Goal: Task Accomplishment & Management: Use online tool/utility

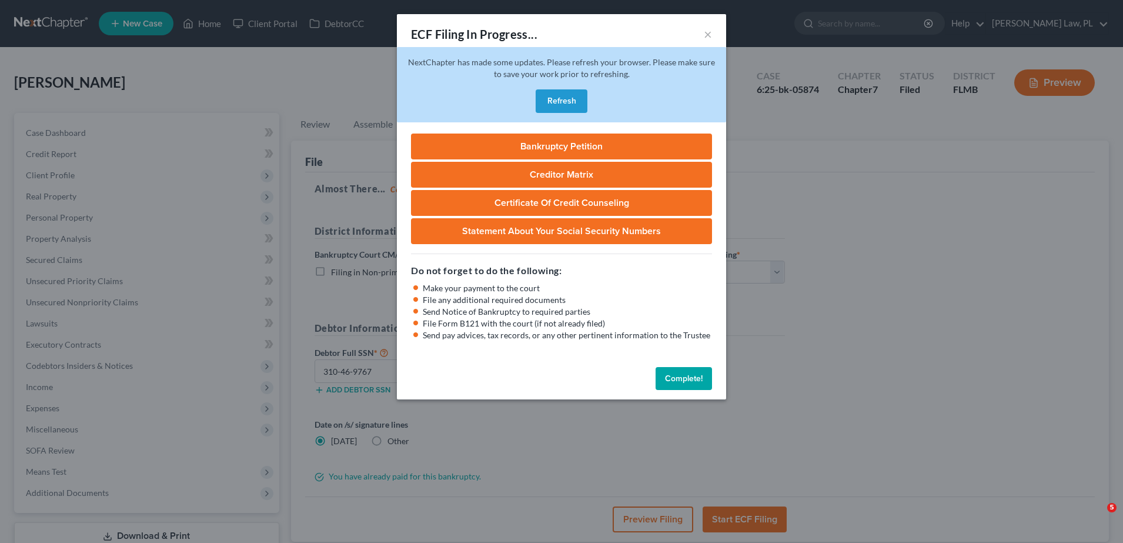
select select "2"
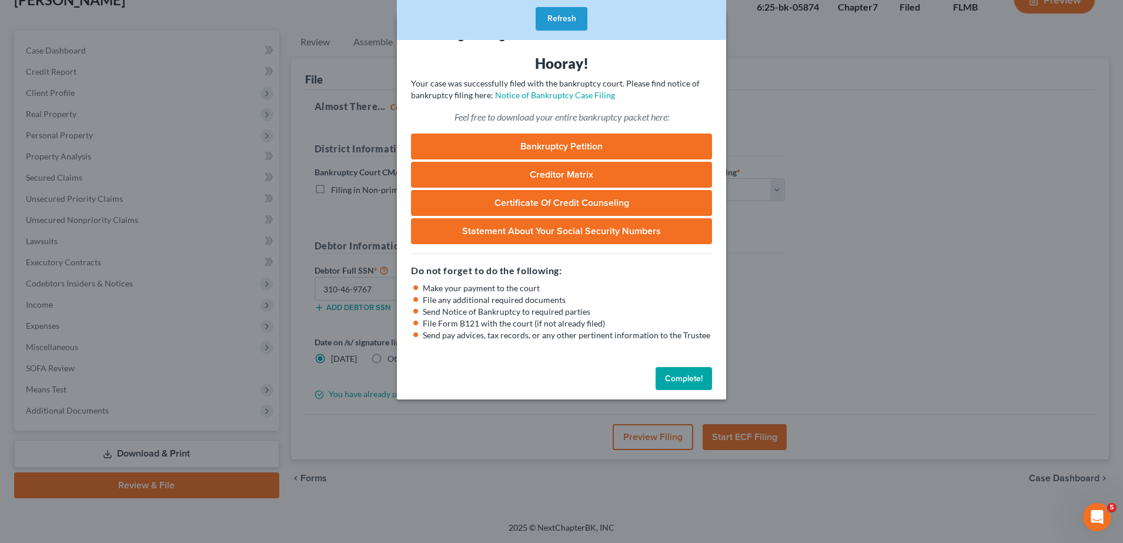
drag, startPoint x: 871, startPoint y: 327, endPoint x: 753, endPoint y: 311, distance: 118.8
click at [871, 326] on div "ECF Filing In Progress... × Hooray! Your case was successfully filed with the b…" at bounding box center [561, 271] width 1123 height 543
click at [689, 379] on button "Complete!" at bounding box center [684, 379] width 56 height 24
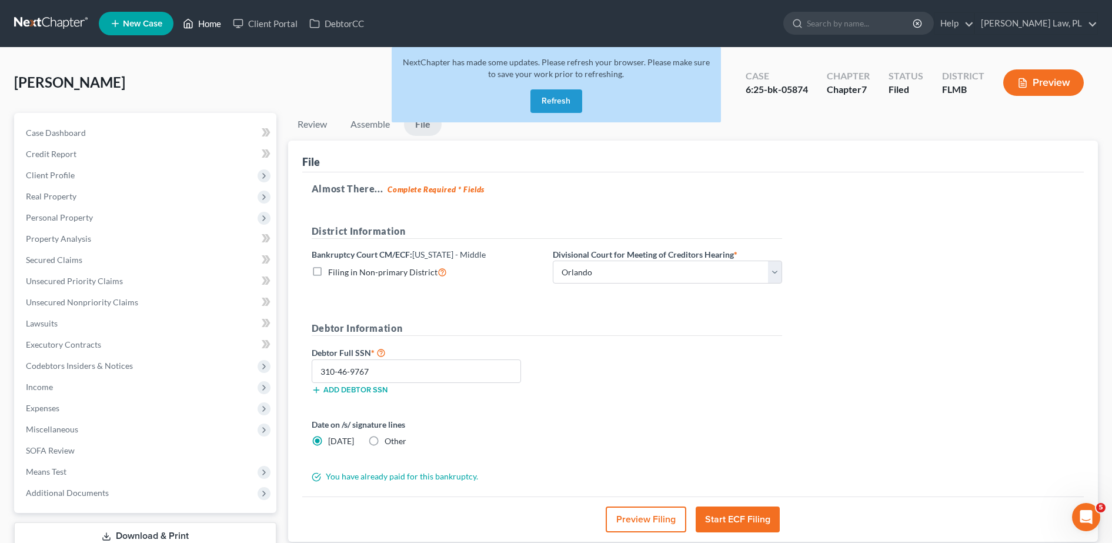
click at [202, 29] on link "Home" at bounding box center [202, 23] width 50 height 21
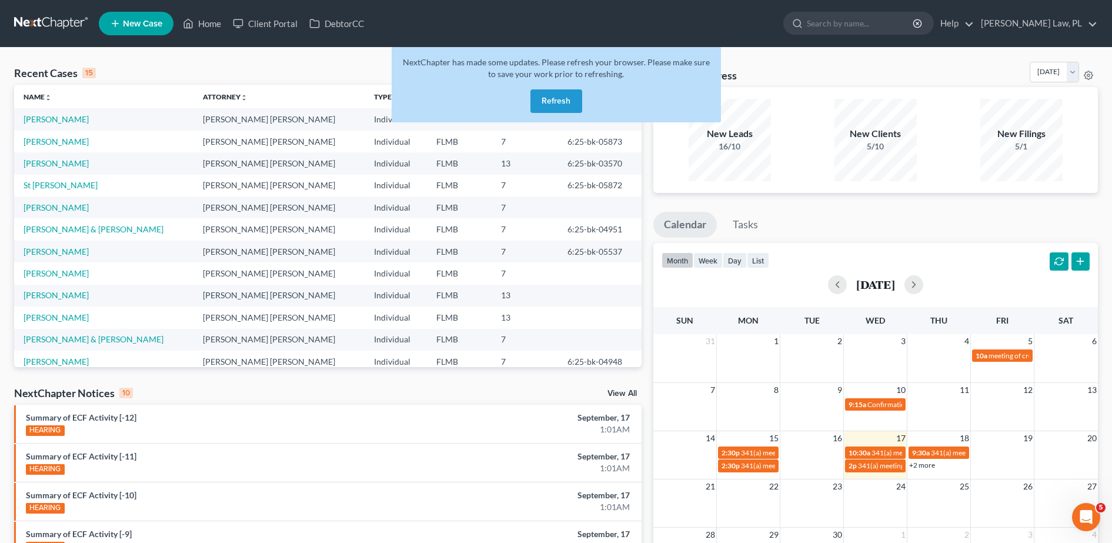
click at [543, 107] on button "Refresh" at bounding box center [557, 101] width 52 height 24
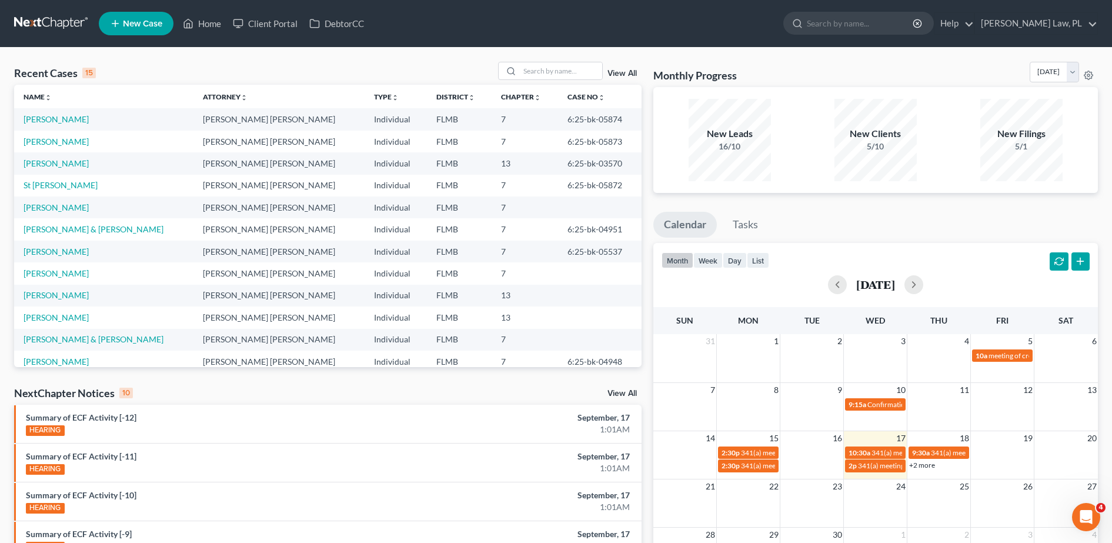
click at [620, 78] on div "View All" at bounding box center [570, 71] width 144 height 18
click at [616, 74] on link "View All" at bounding box center [622, 73] width 29 height 8
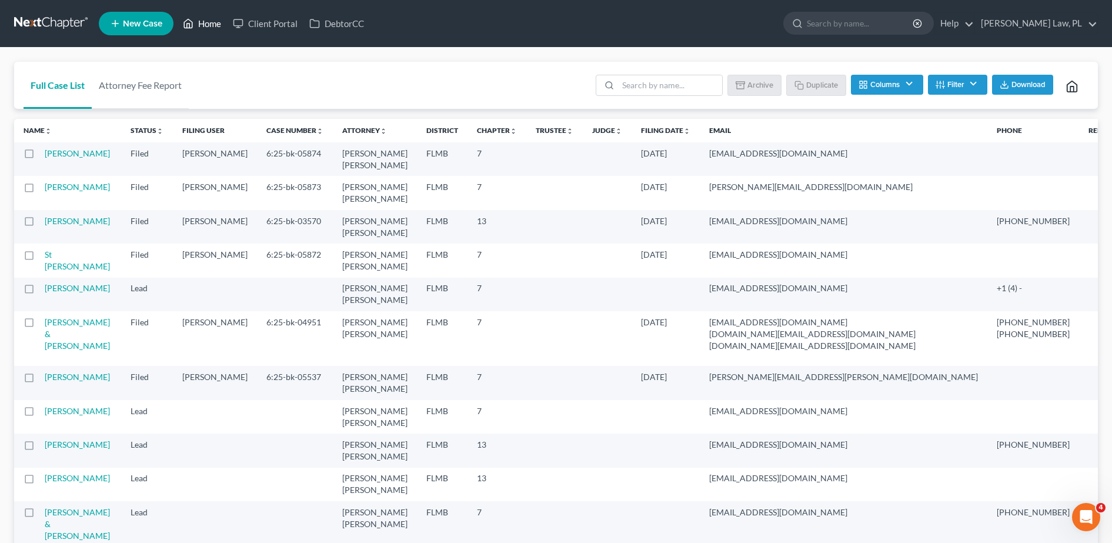
click at [211, 25] on link "Home" at bounding box center [202, 23] width 50 height 21
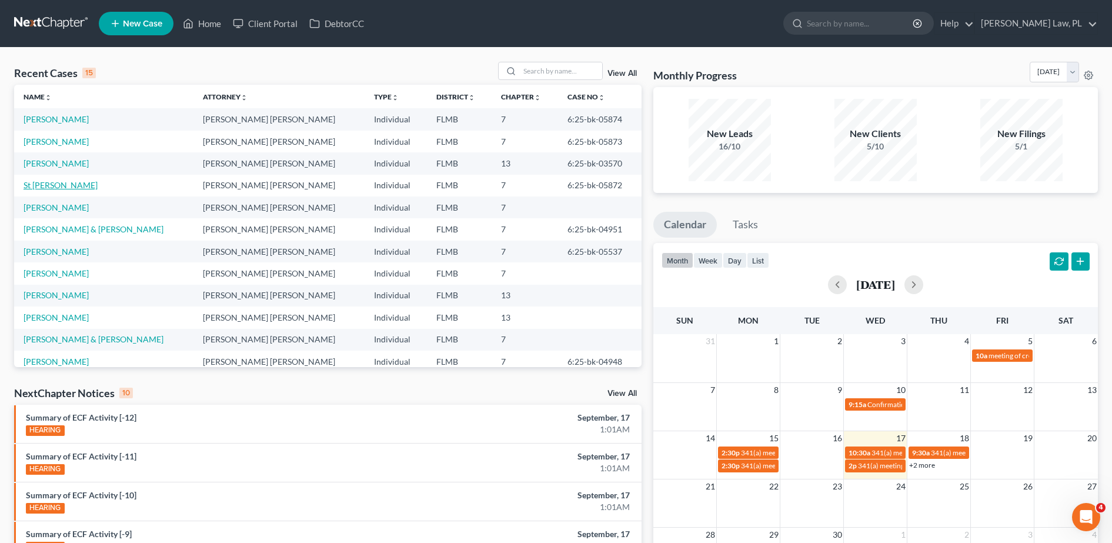
click at [83, 181] on link "St [PERSON_NAME]" at bounding box center [61, 185] width 74 height 10
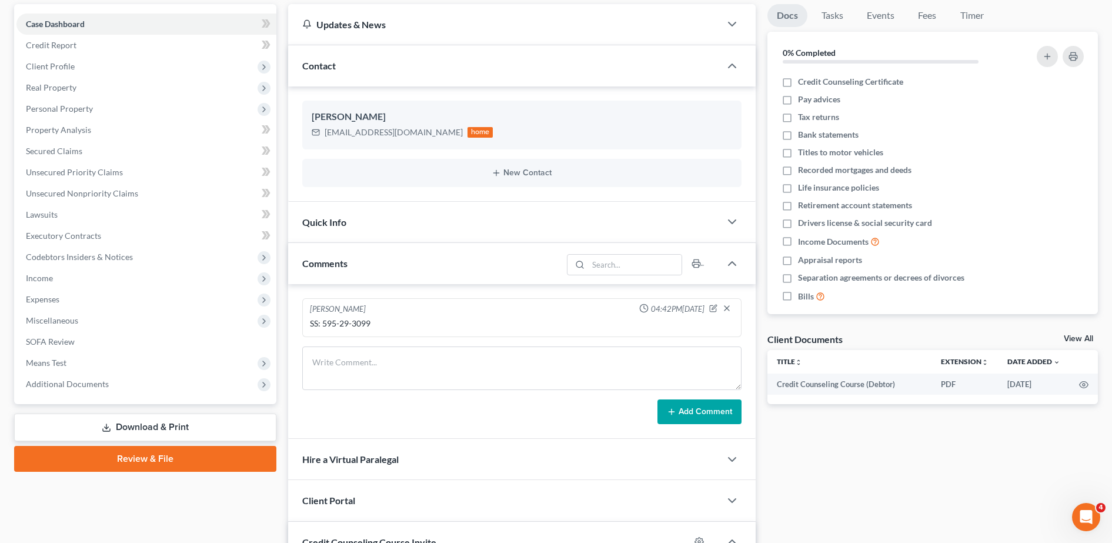
scroll to position [79, 0]
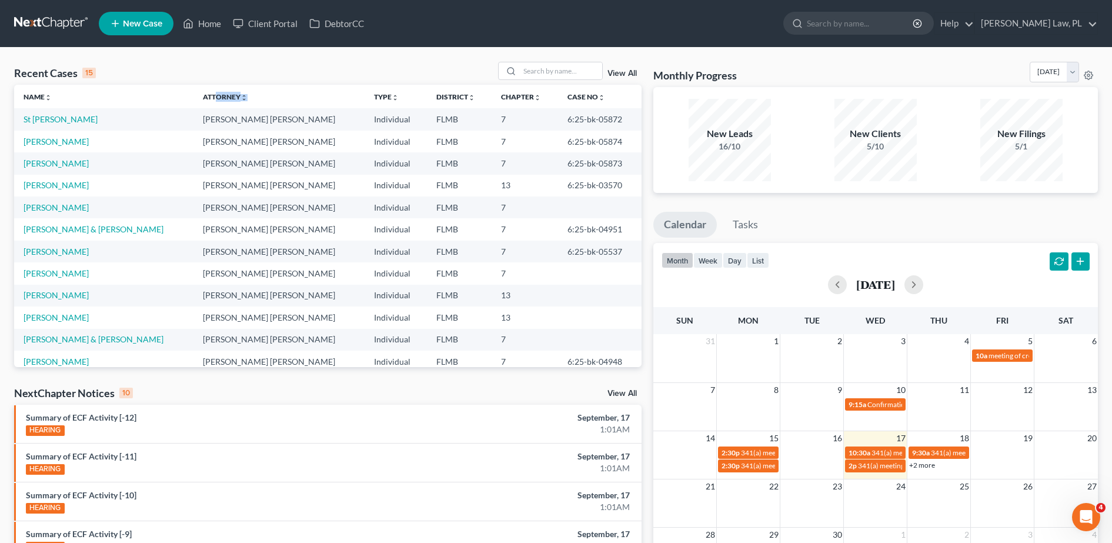
drag, startPoint x: 179, startPoint y: 94, endPoint x: 266, endPoint y: 95, distance: 87.1
click at [266, 95] on th "Attorney unfold_more expand_more expand_less" at bounding box center [279, 97] width 171 height 24
drag, startPoint x: 266, startPoint y: 95, endPoint x: 185, endPoint y: 60, distance: 88.3
click at [185, 60] on div "Recent Cases 15 View All Name unfold_more expand_more expand_less Attorney unfo…" at bounding box center [556, 437] width 1112 height 778
click at [56, 116] on link "St [PERSON_NAME]" at bounding box center [61, 119] width 74 height 10
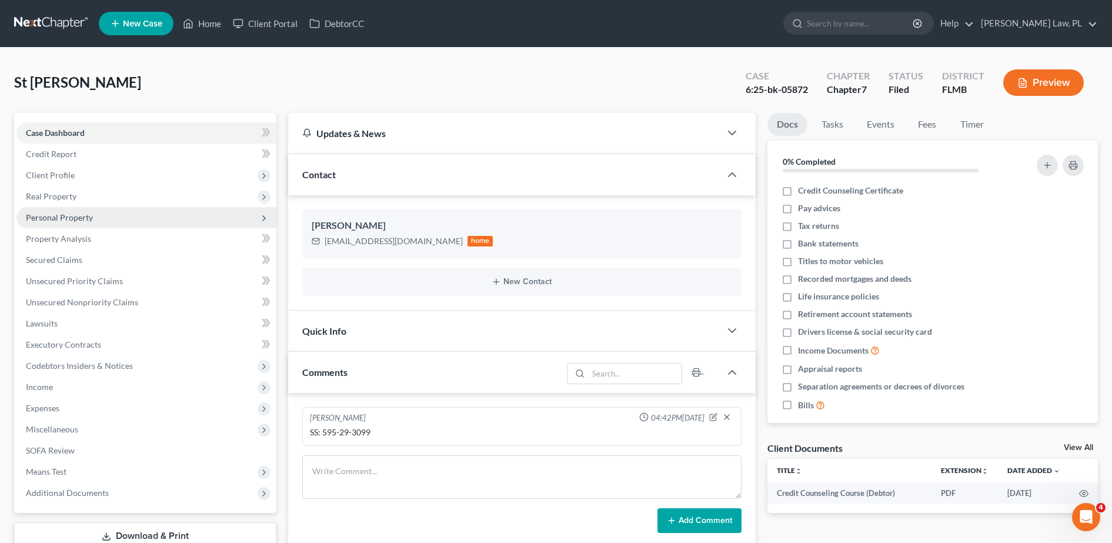
click at [89, 215] on span "Personal Property" at bounding box center [59, 217] width 67 height 10
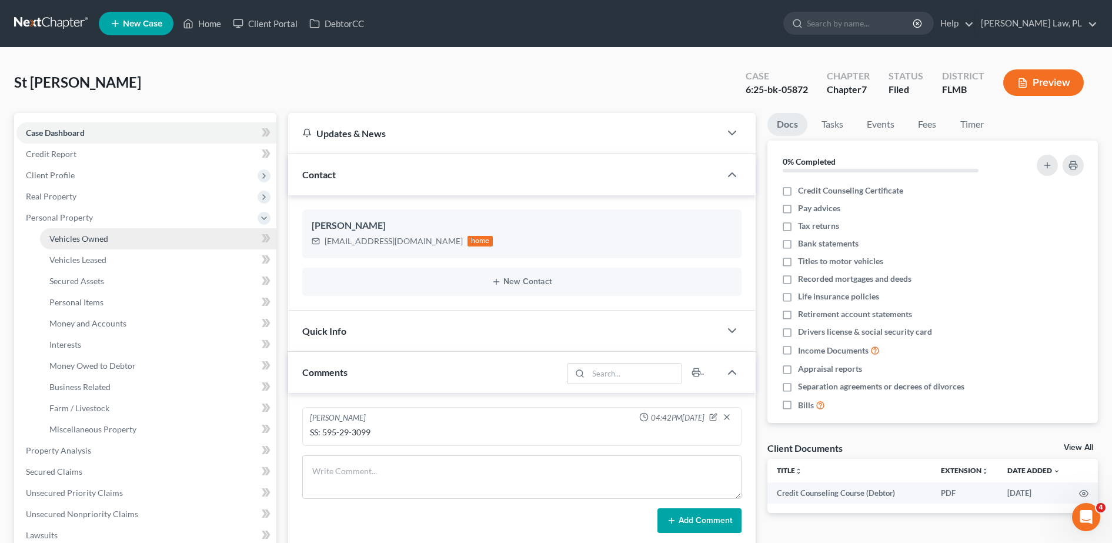
click at [98, 236] on span "Vehicles Owned" at bounding box center [78, 239] width 59 height 10
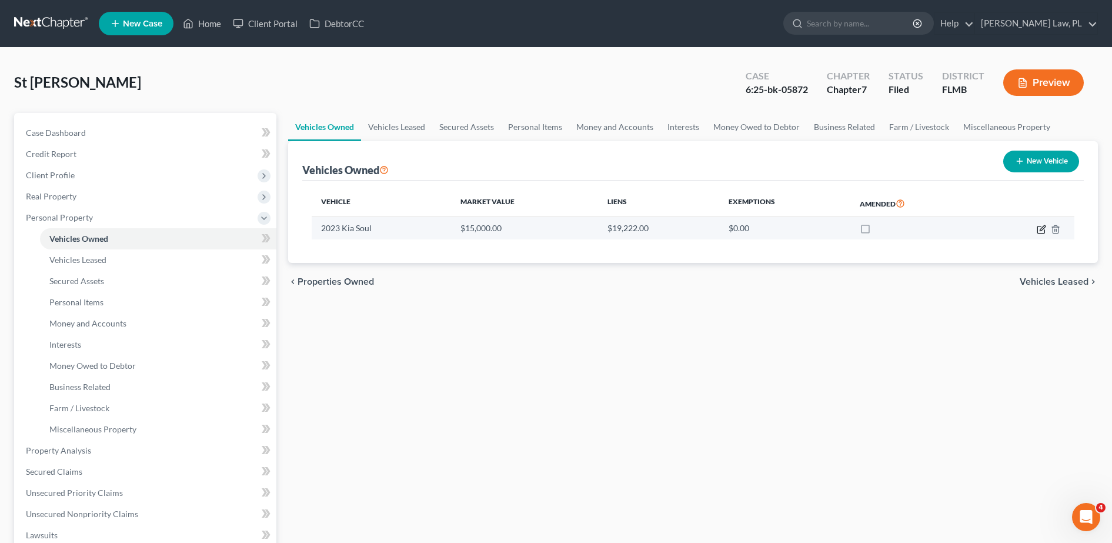
click at [1039, 230] on icon "button" at bounding box center [1041, 229] width 9 height 9
select select "0"
select select "3"
select select "1"
select select "0"
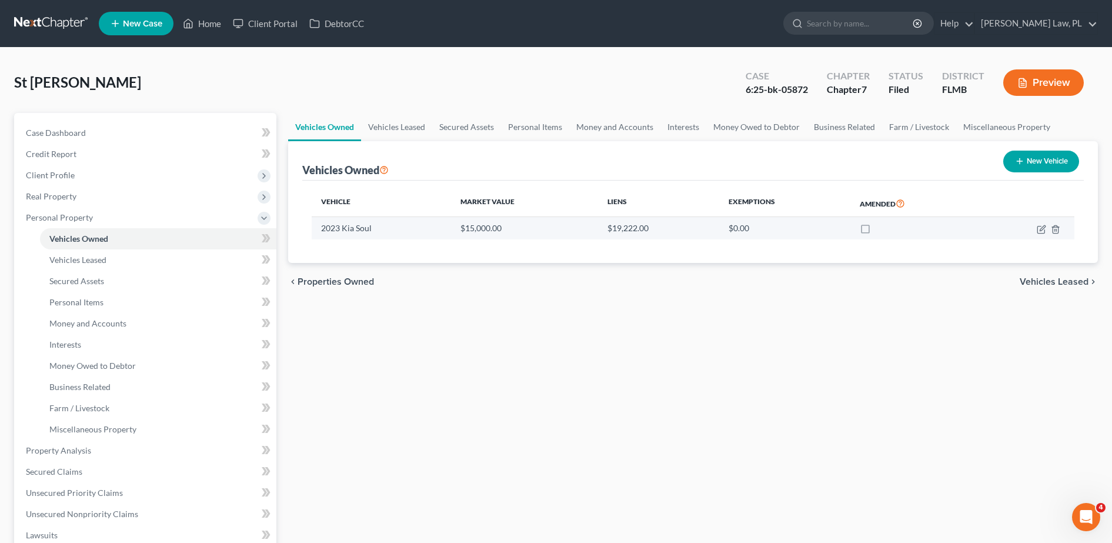
select select "9"
select select "0"
select select "4"
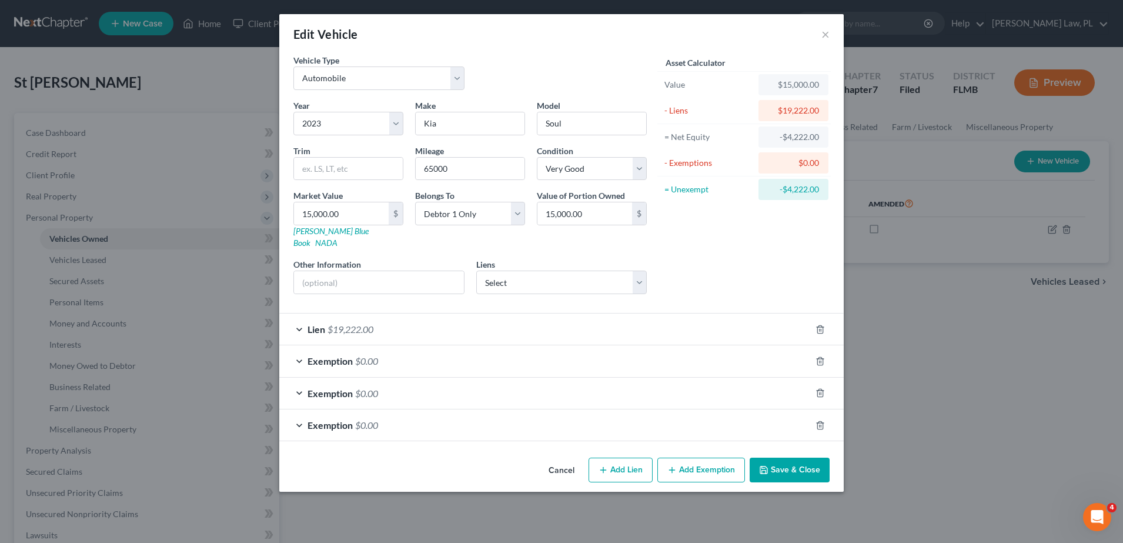
click at [479, 324] on div "Lien $19,222.00" at bounding box center [545, 329] width 532 height 31
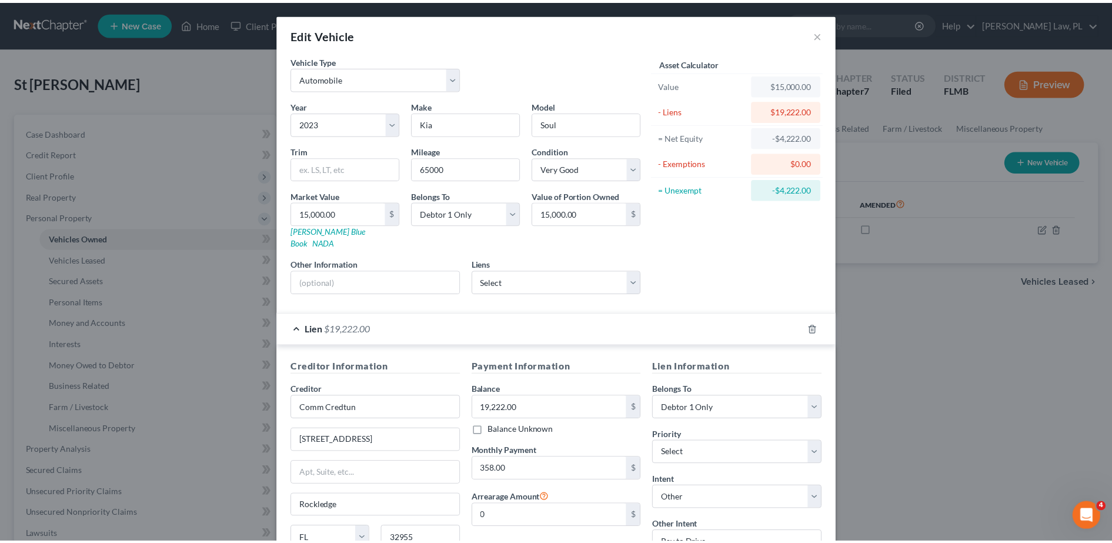
scroll to position [197, 0]
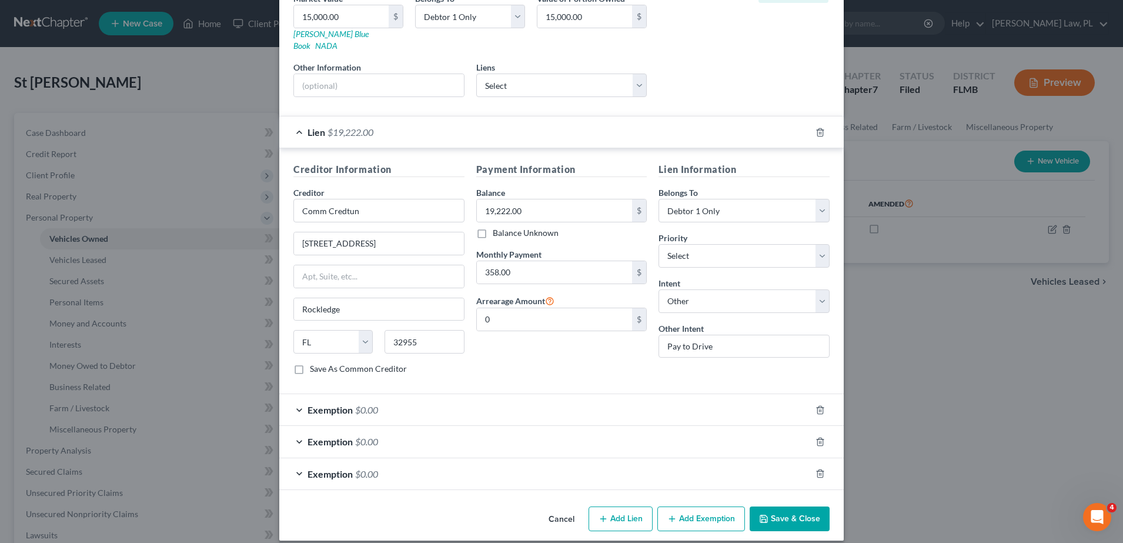
click at [788, 511] on button "Save & Close" at bounding box center [790, 518] width 80 height 25
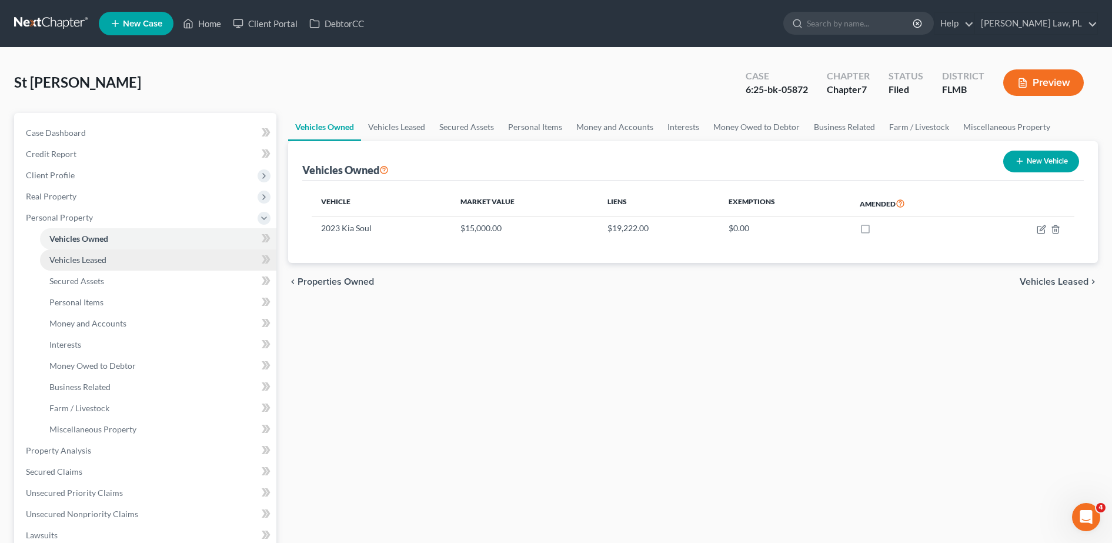
click at [159, 268] on link "Vehicles Leased" at bounding box center [158, 259] width 236 height 21
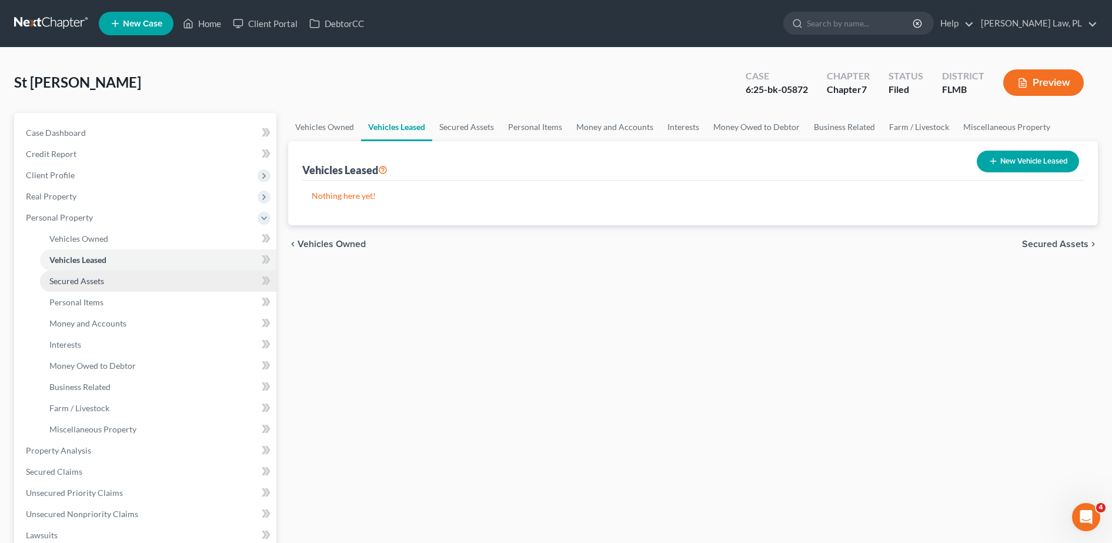
click at [137, 284] on link "Secured Assets" at bounding box center [158, 281] width 236 height 21
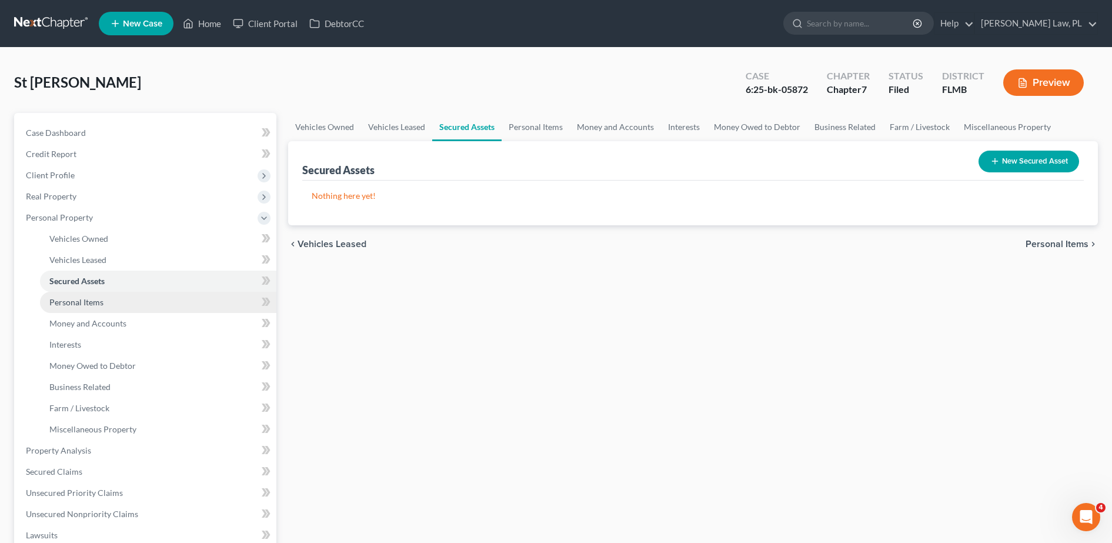
click at [113, 301] on link "Personal Items" at bounding box center [158, 302] width 236 height 21
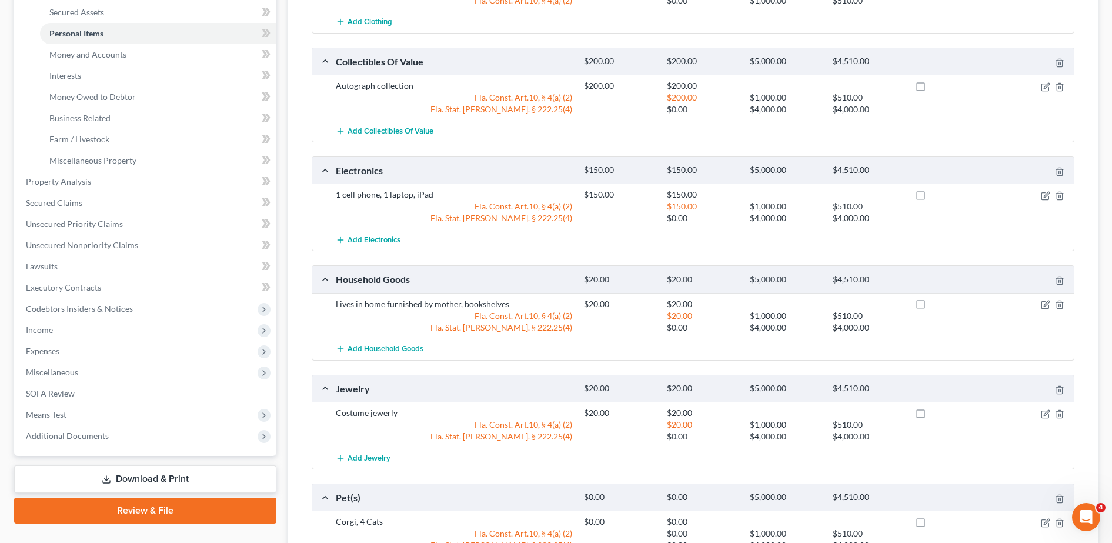
scroll to position [270, 0]
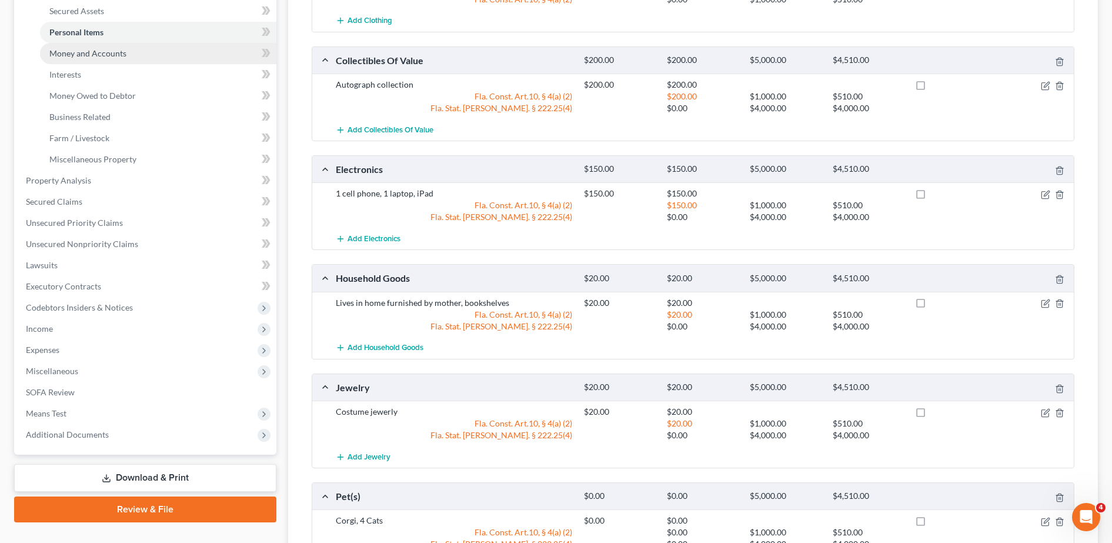
click at [118, 59] on link "Money and Accounts" at bounding box center [158, 53] width 236 height 21
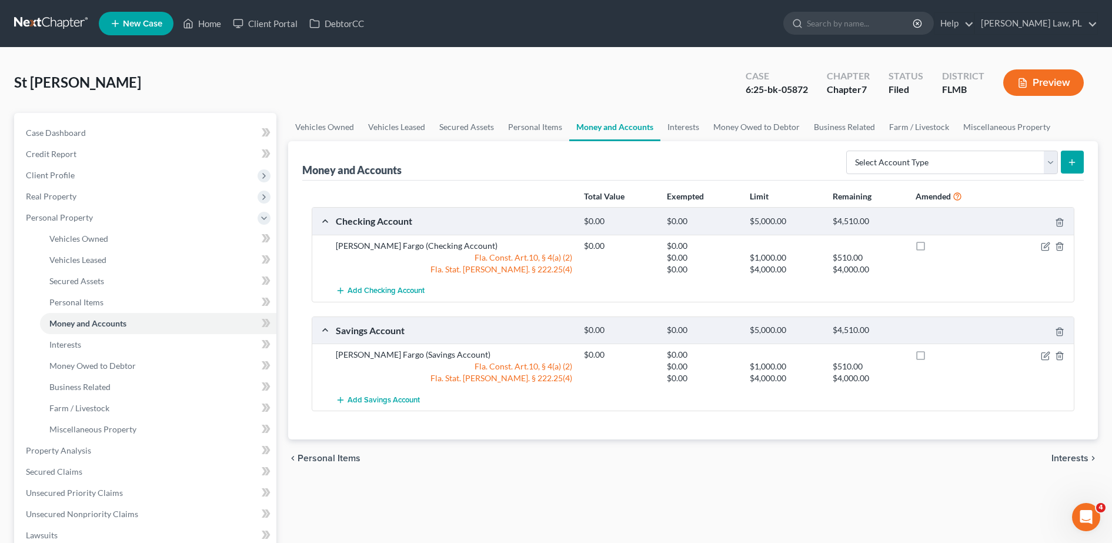
scroll to position [62, 0]
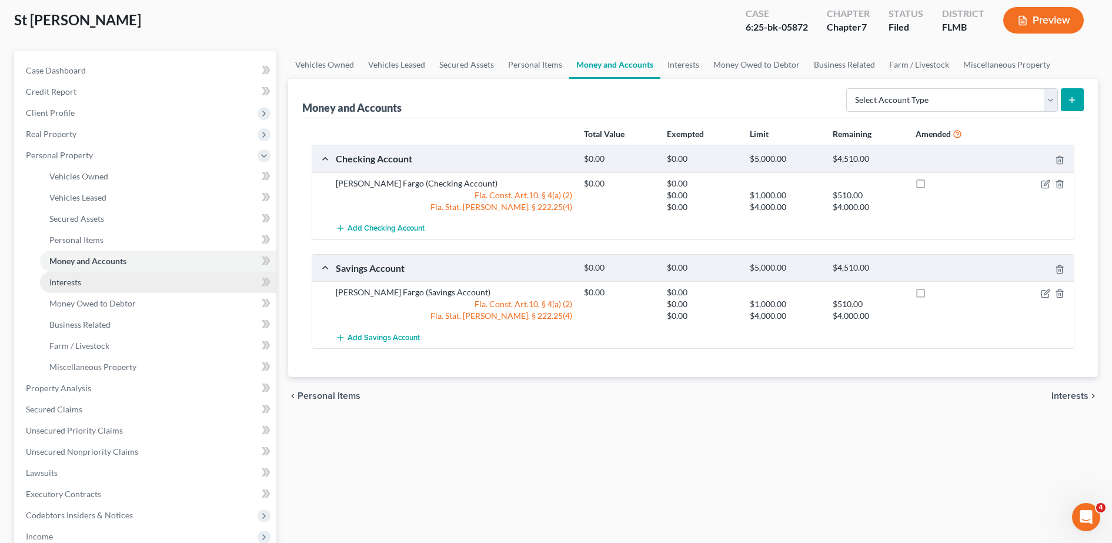
click at [113, 282] on link "Interests" at bounding box center [158, 282] width 236 height 21
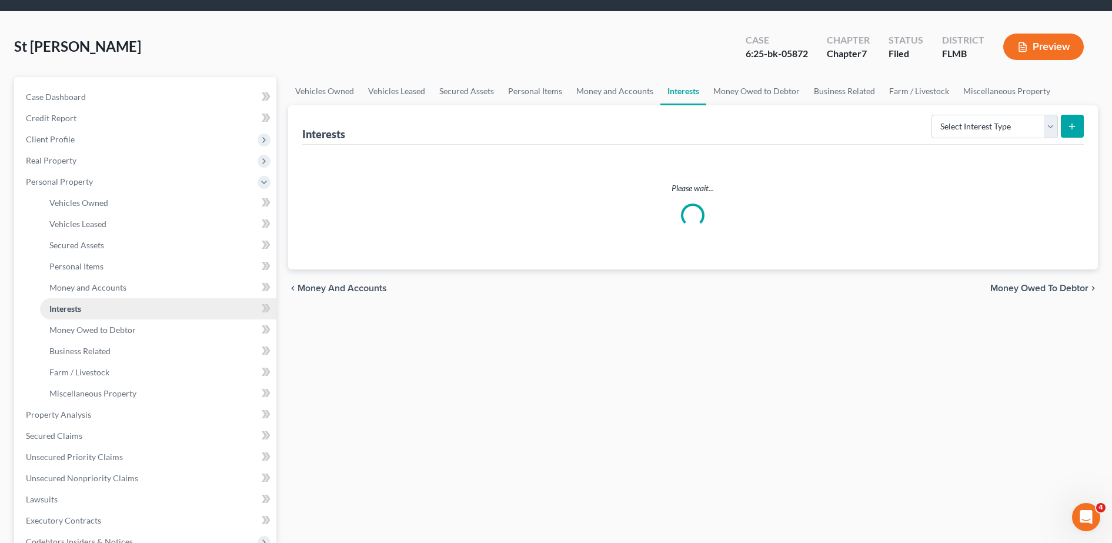
scroll to position [151, 0]
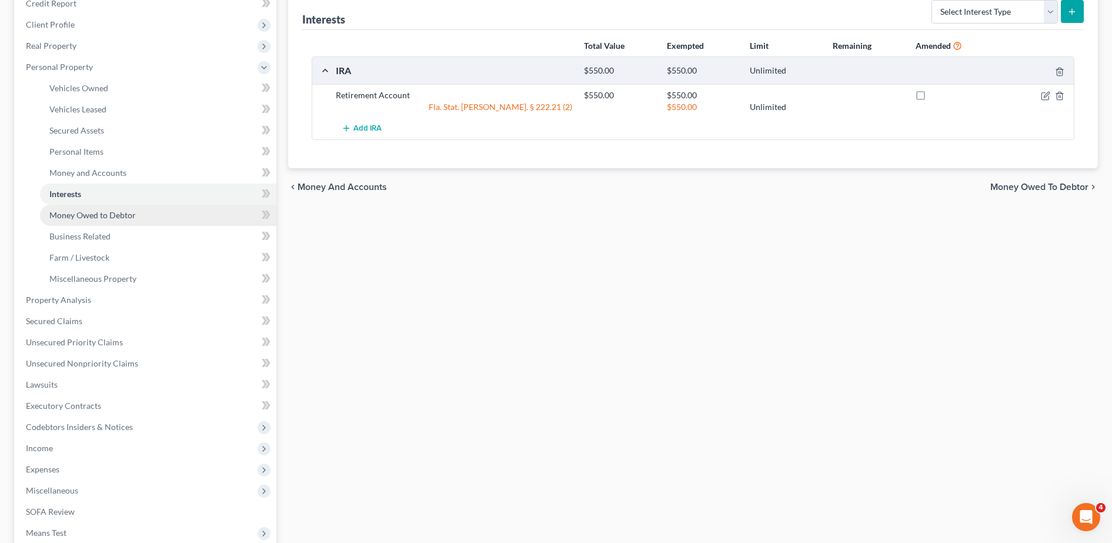
click at [66, 215] on span "Money Owed to Debtor" at bounding box center [92, 215] width 86 height 10
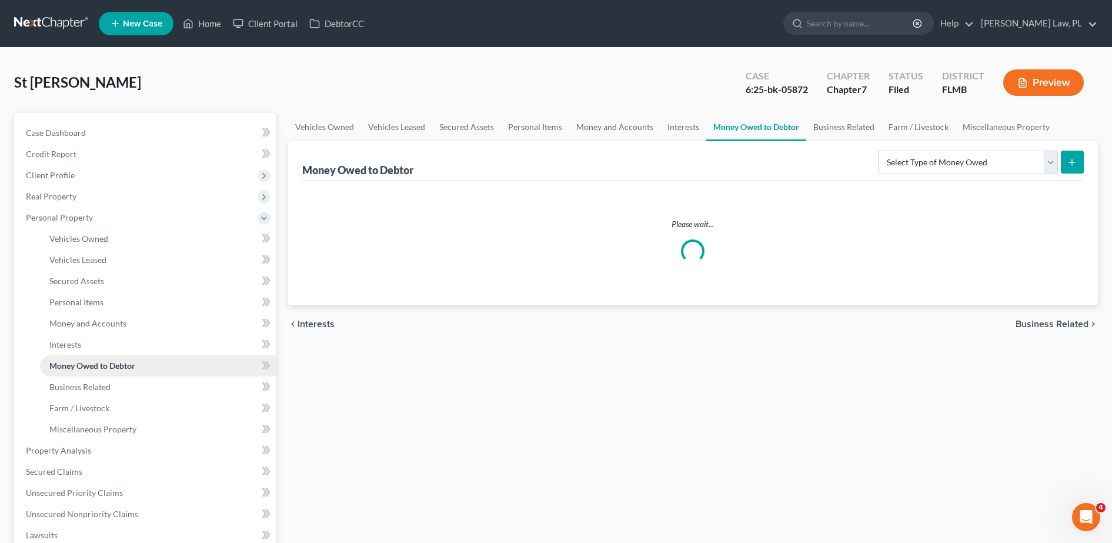
scroll to position [115, 0]
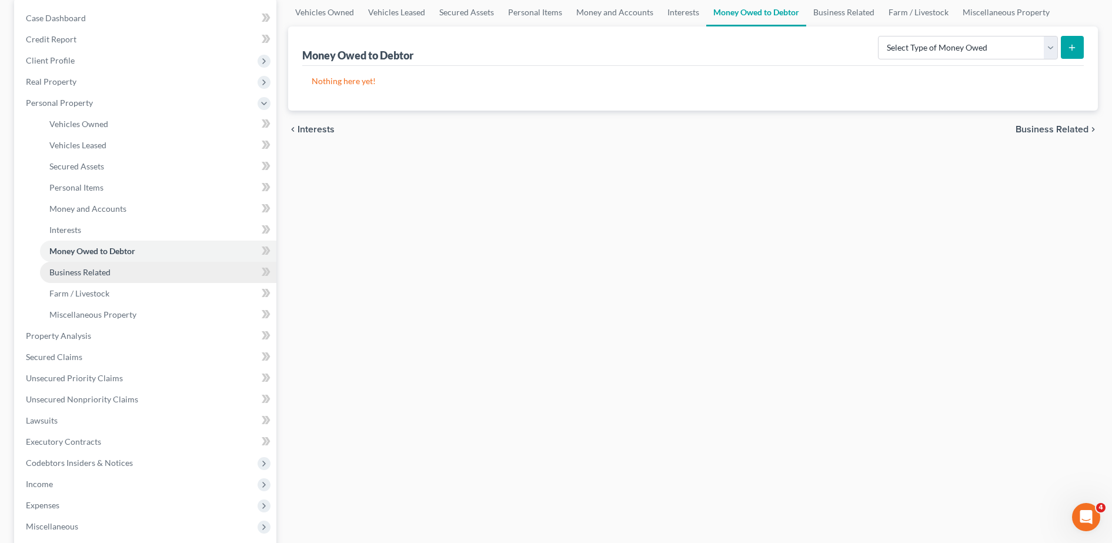
click at [89, 271] on span "Business Related" at bounding box center [79, 272] width 61 height 10
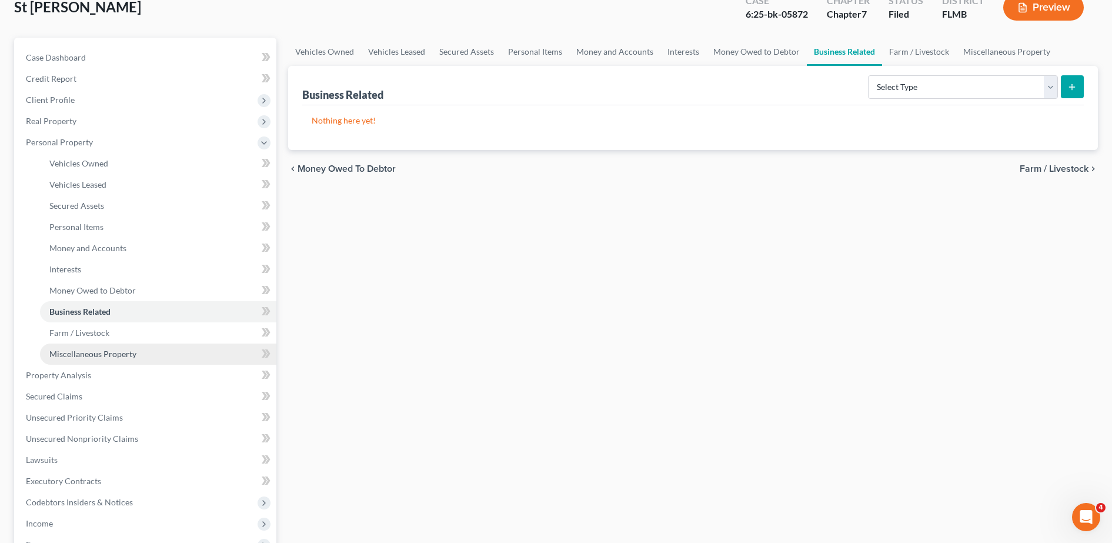
click at [112, 346] on link "Miscellaneous Property" at bounding box center [158, 354] width 236 height 21
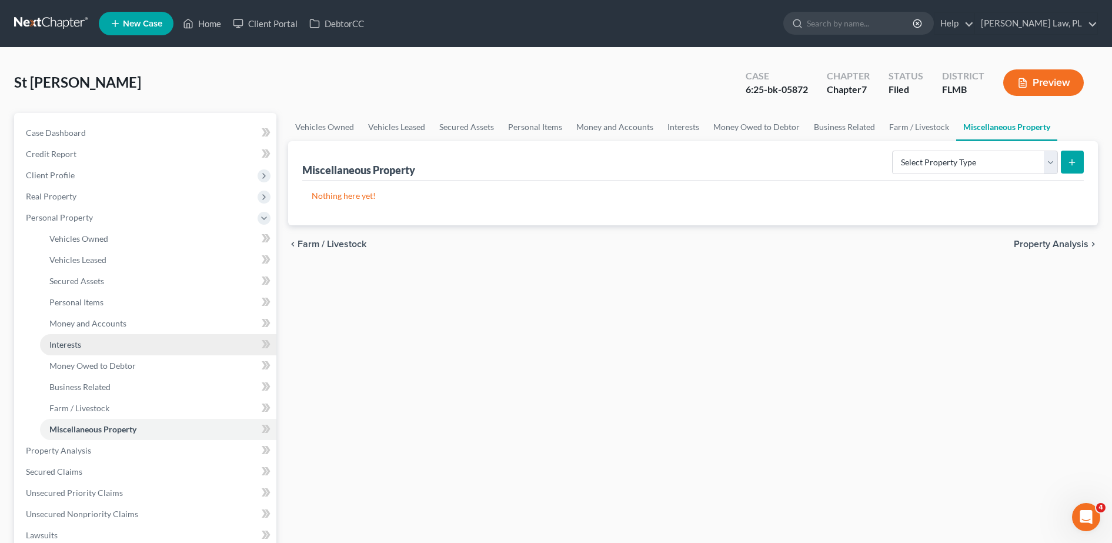
scroll to position [64, 0]
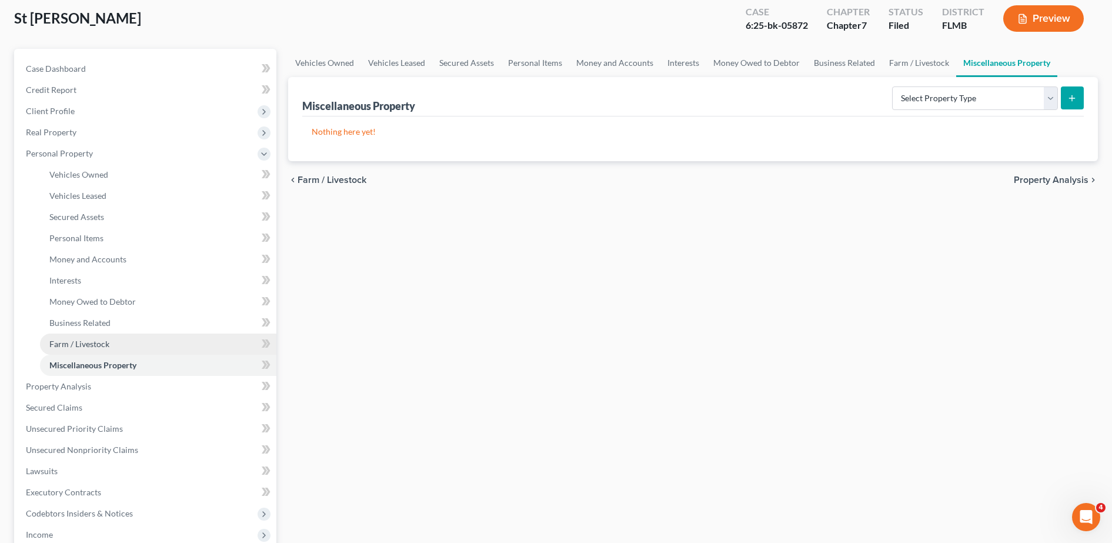
click at [104, 343] on span "Farm / Livestock" at bounding box center [79, 344] width 60 height 10
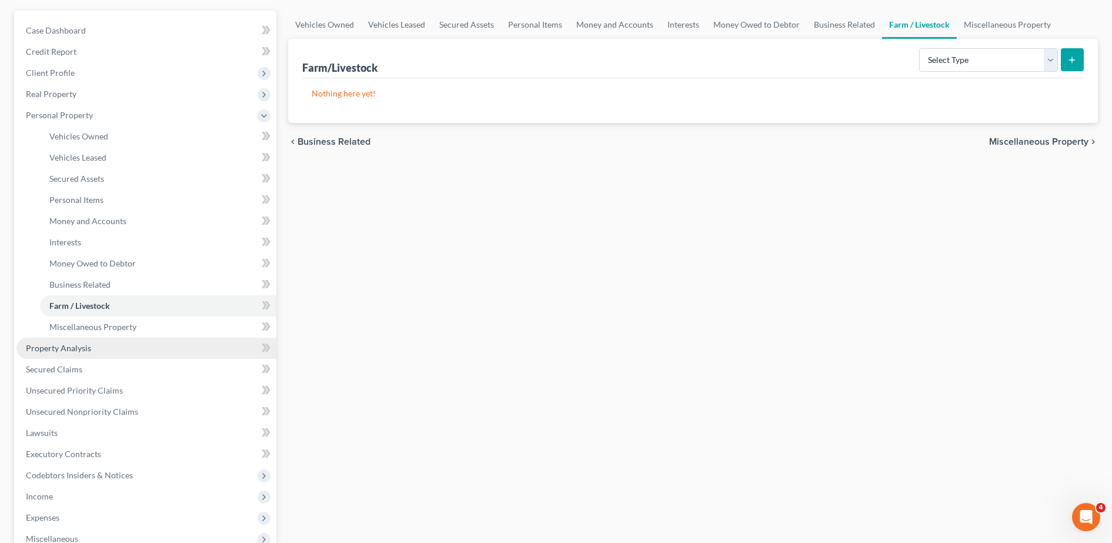
click at [86, 346] on span "Property Analysis" at bounding box center [58, 348] width 65 height 10
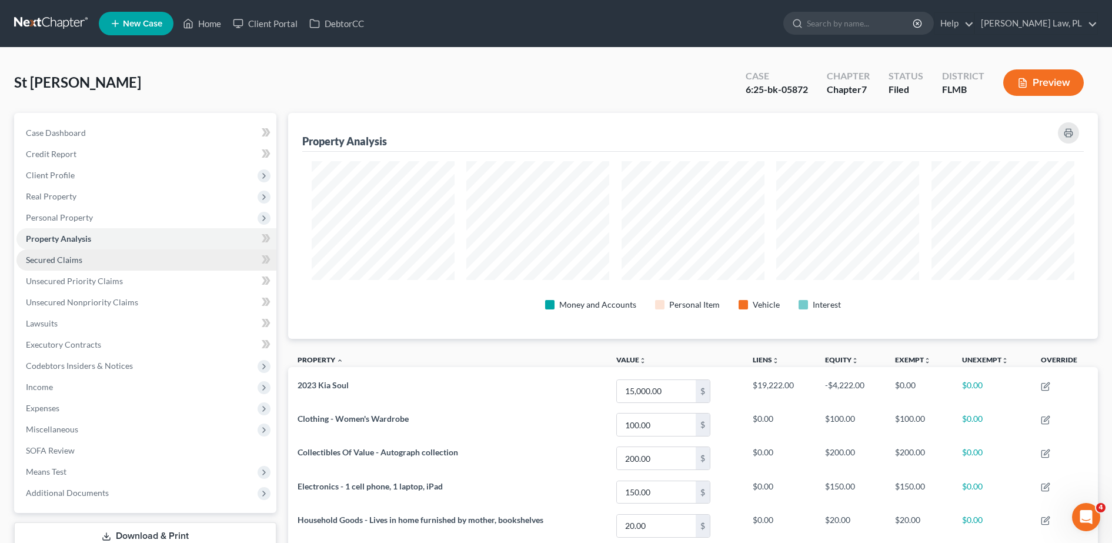
click at [139, 263] on link "Secured Claims" at bounding box center [146, 259] width 260 height 21
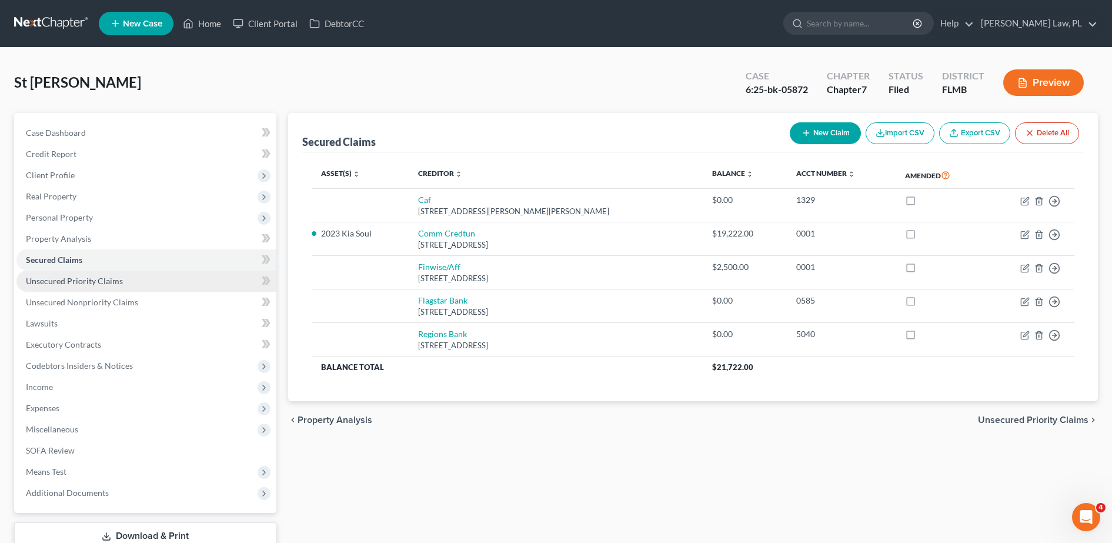
click at [146, 291] on link "Unsecured Priority Claims" at bounding box center [146, 281] width 260 height 21
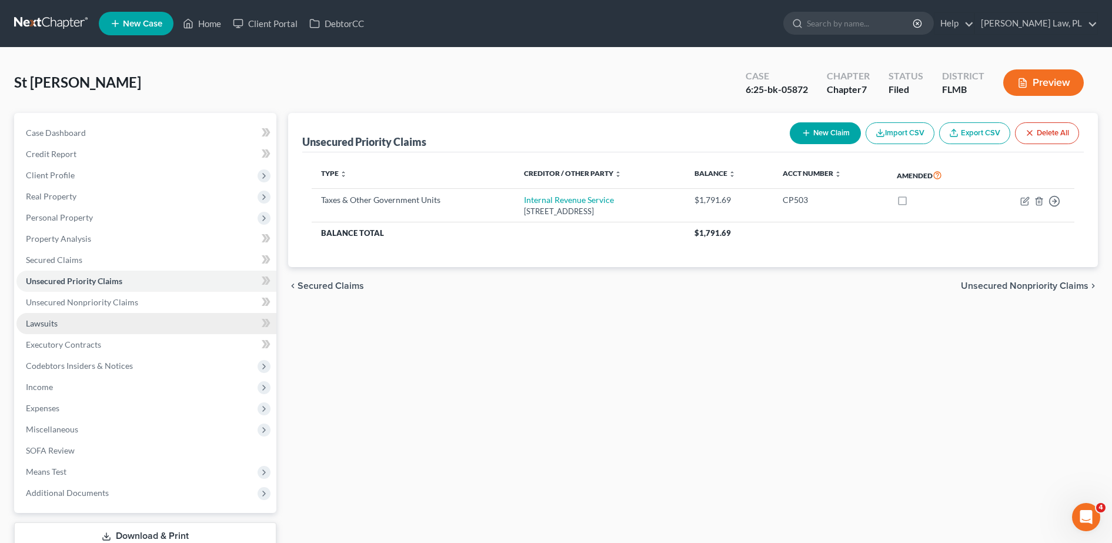
click at [153, 314] on link "Lawsuits" at bounding box center [146, 323] width 260 height 21
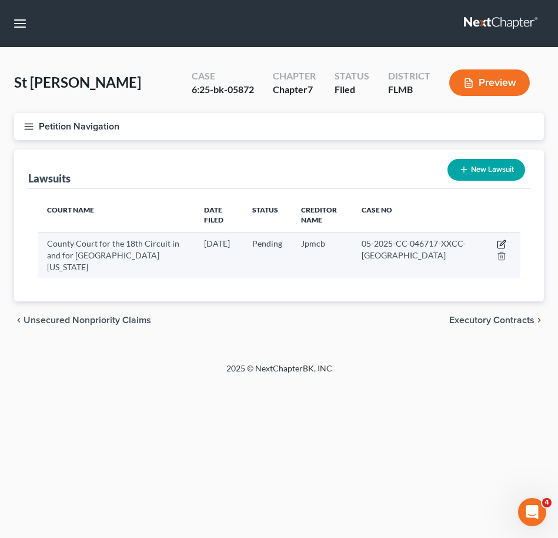
click at [501, 241] on icon "button" at bounding box center [501, 244] width 7 height 7
select select "9"
select select "0"
select select "4"
select select "7"
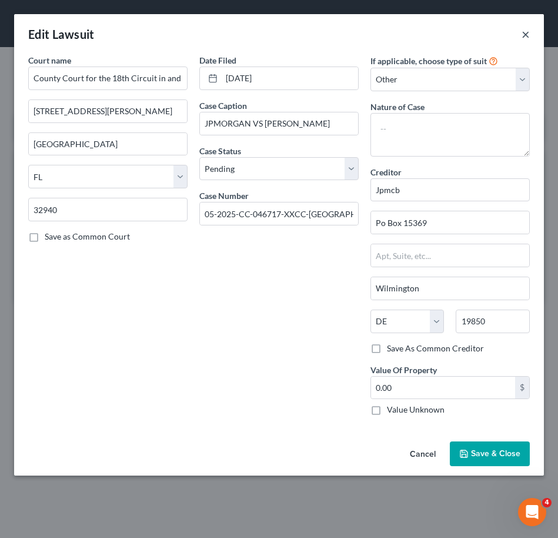
click at [523, 34] on button "×" at bounding box center [526, 34] width 8 height 14
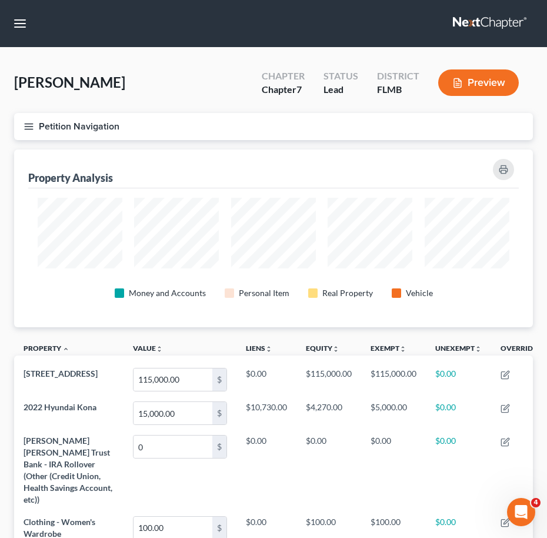
click at [15, 39] on nav "Home New Case Client Portal DebtorCC [PERSON_NAME] Law, PL [PERSON_NAME][EMAIL_…" at bounding box center [273, 23] width 547 height 47
click at [16, 33] on button "button" at bounding box center [19, 23] width 21 height 21
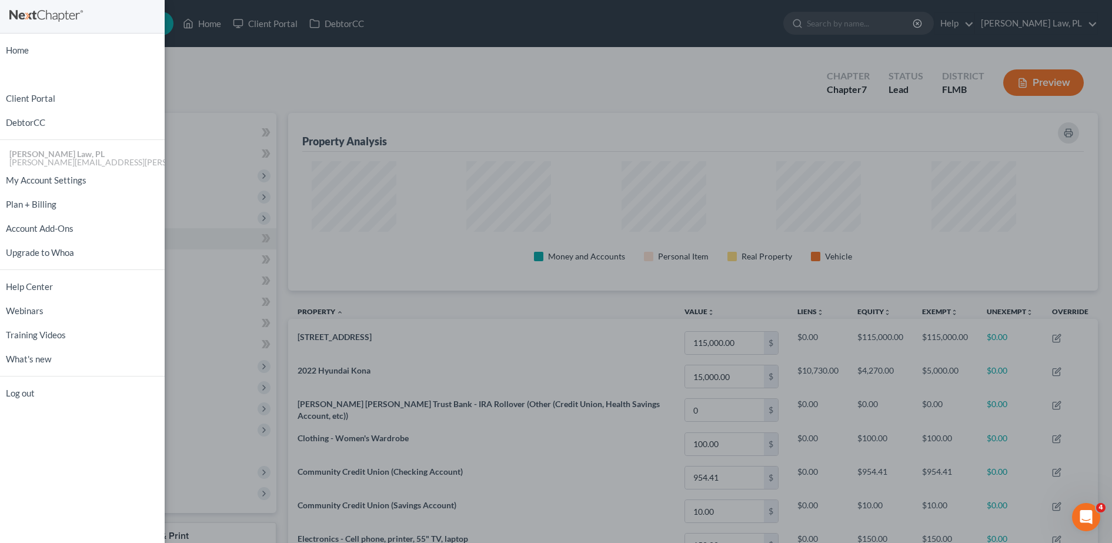
scroll to position [226, 811]
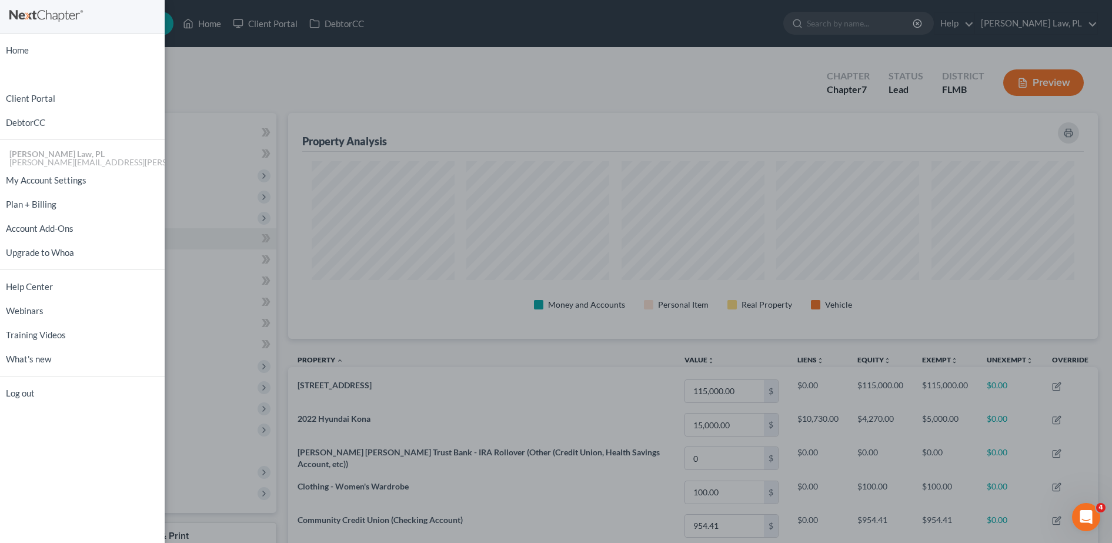
click at [257, 35] on div "Home New Case Client Portal DebtorCC [PERSON_NAME] Law, PL [EMAIL_ADDRESS][PERS…" at bounding box center [556, 271] width 1112 height 543
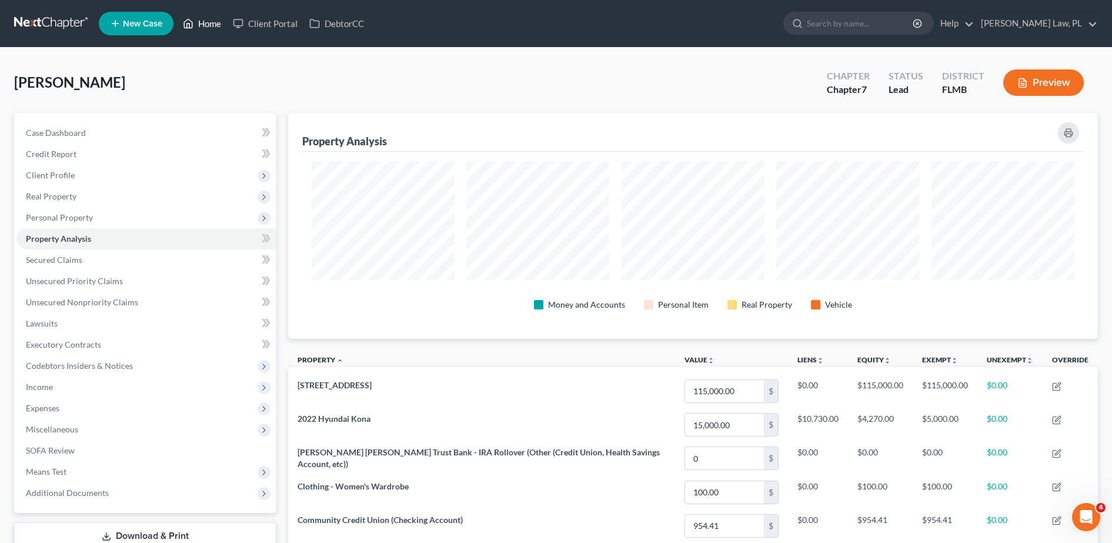
click at [216, 20] on link "Home" at bounding box center [202, 23] width 50 height 21
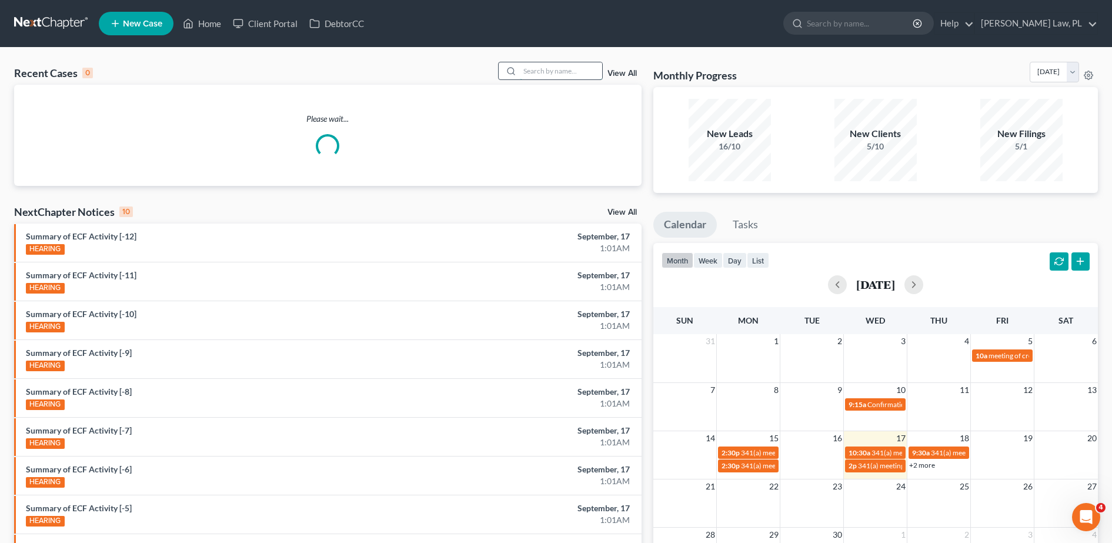
click at [546, 71] on input "search" at bounding box center [561, 70] width 82 height 17
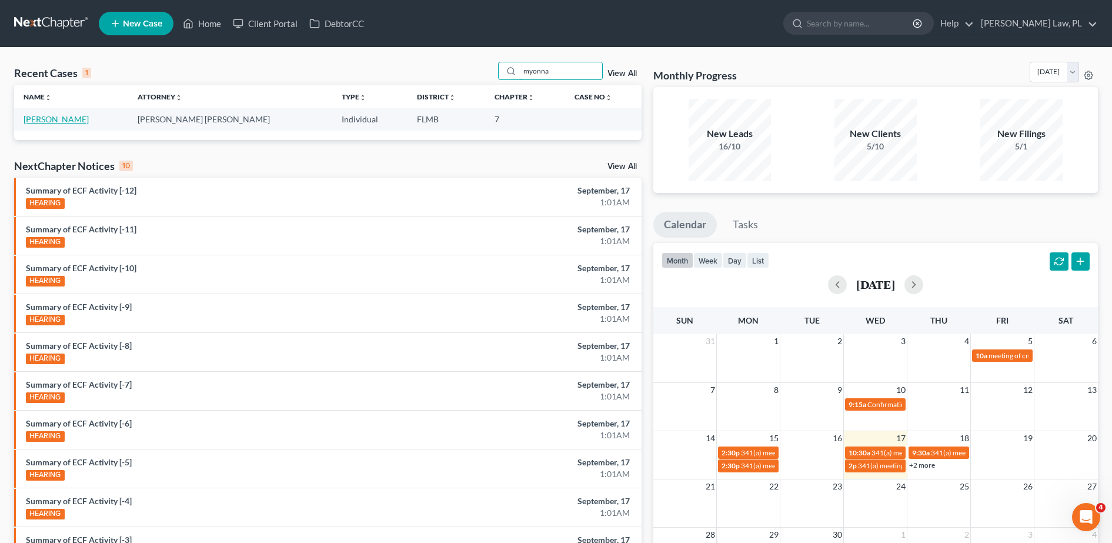
type input "myonna"
click at [66, 121] on link "[PERSON_NAME]" at bounding box center [56, 119] width 65 height 10
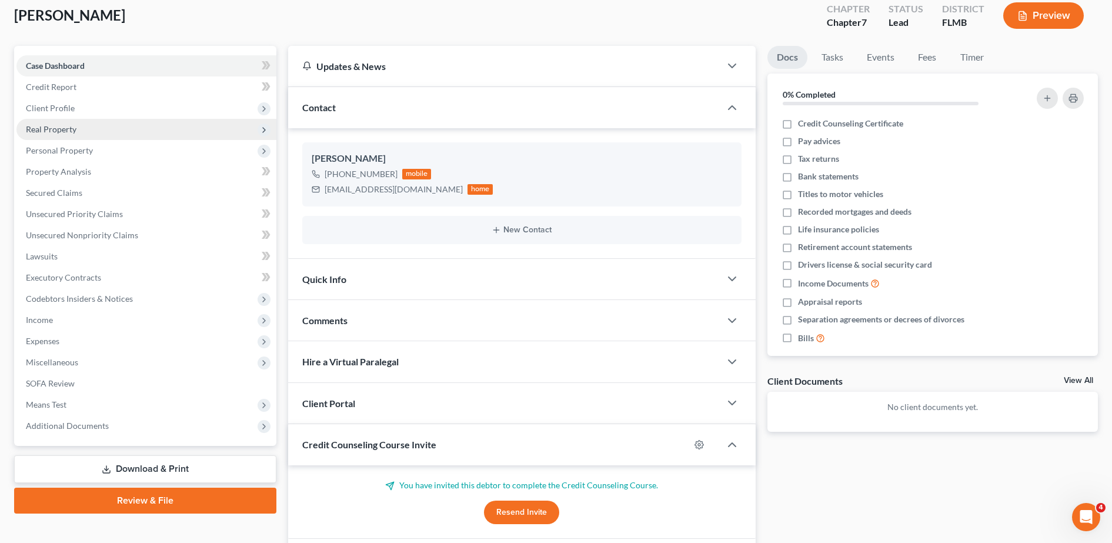
scroll to position [72, 0]
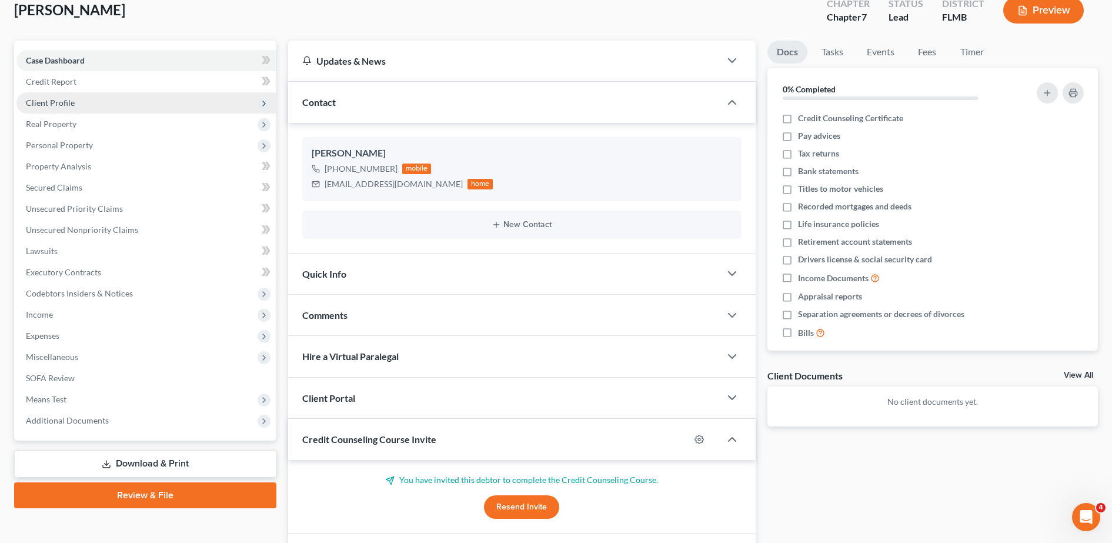
click at [89, 108] on span "Client Profile" at bounding box center [146, 102] width 260 height 21
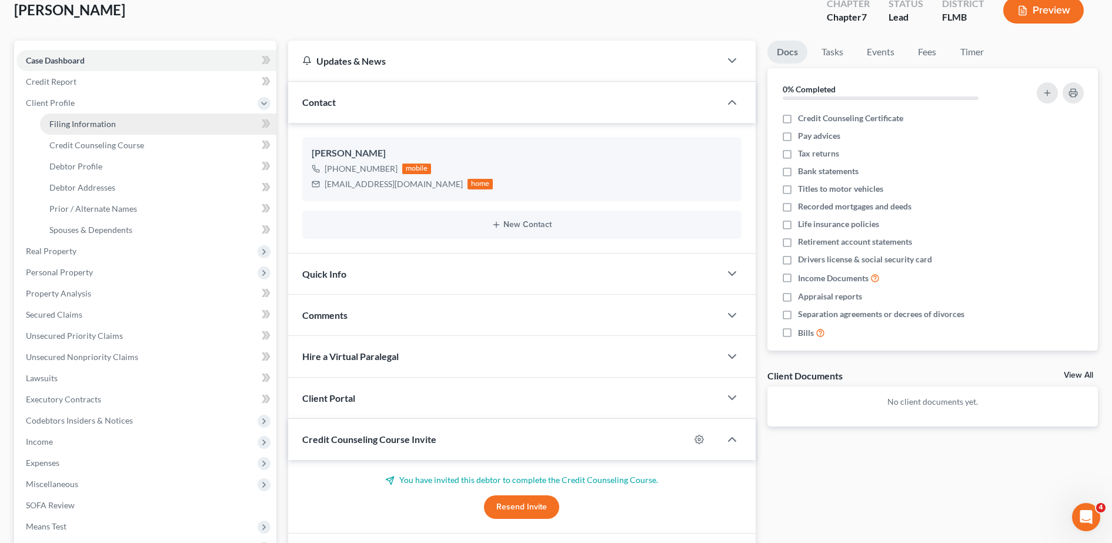
click at [104, 132] on link "Filing Information" at bounding box center [158, 124] width 236 height 21
select select "1"
select select "0"
select select "9"
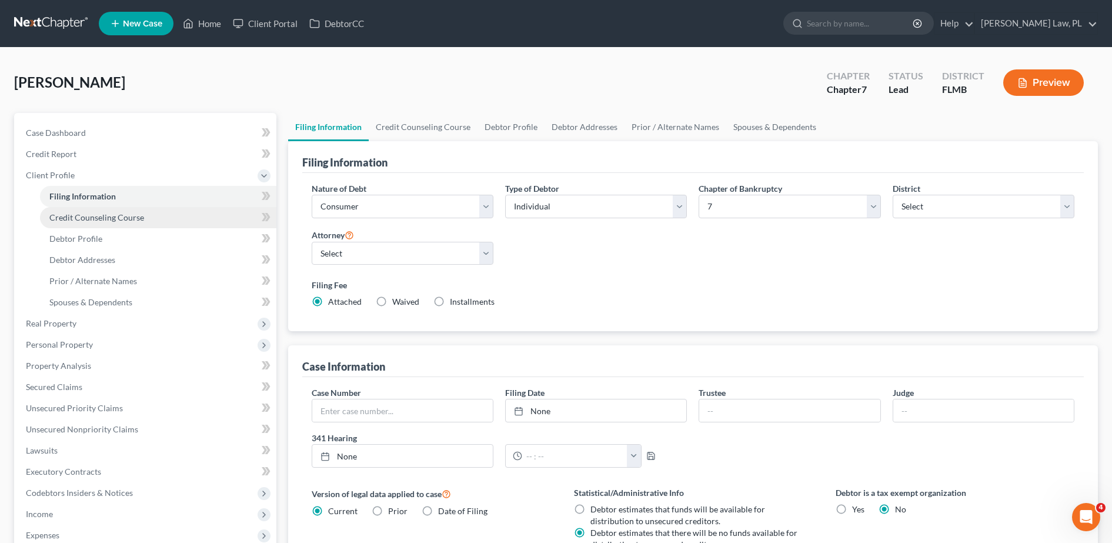
click at [141, 215] on span "Credit Counseling Course" at bounding box center [96, 217] width 95 height 10
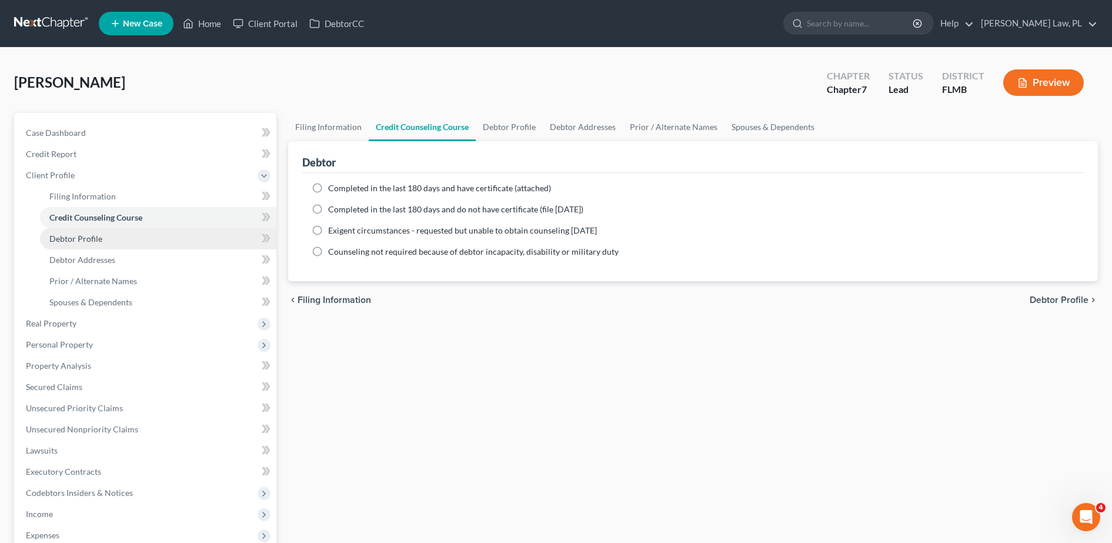
click at [142, 235] on link "Debtor Profile" at bounding box center [158, 238] width 236 height 21
select select "0"
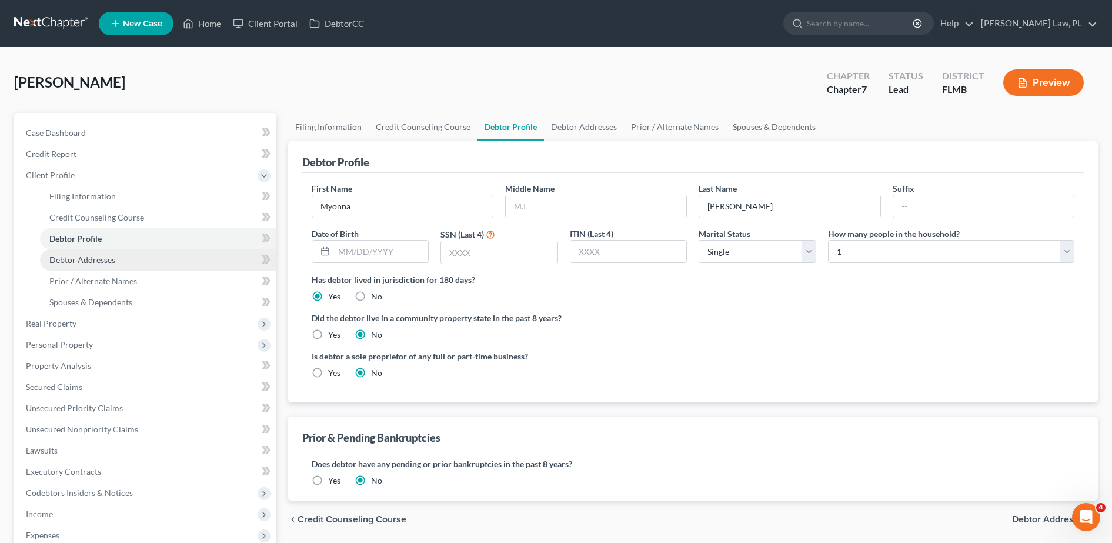
click at [145, 269] on link "Debtor Addresses" at bounding box center [158, 259] width 236 height 21
select select "0"
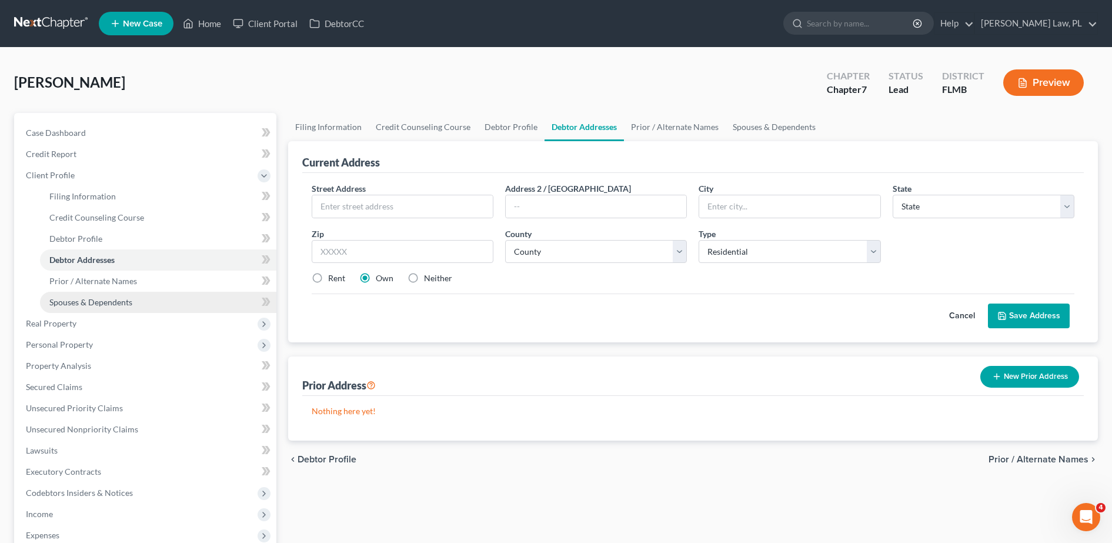
click at [145, 292] on link "Spouses & Dependents" at bounding box center [158, 302] width 236 height 21
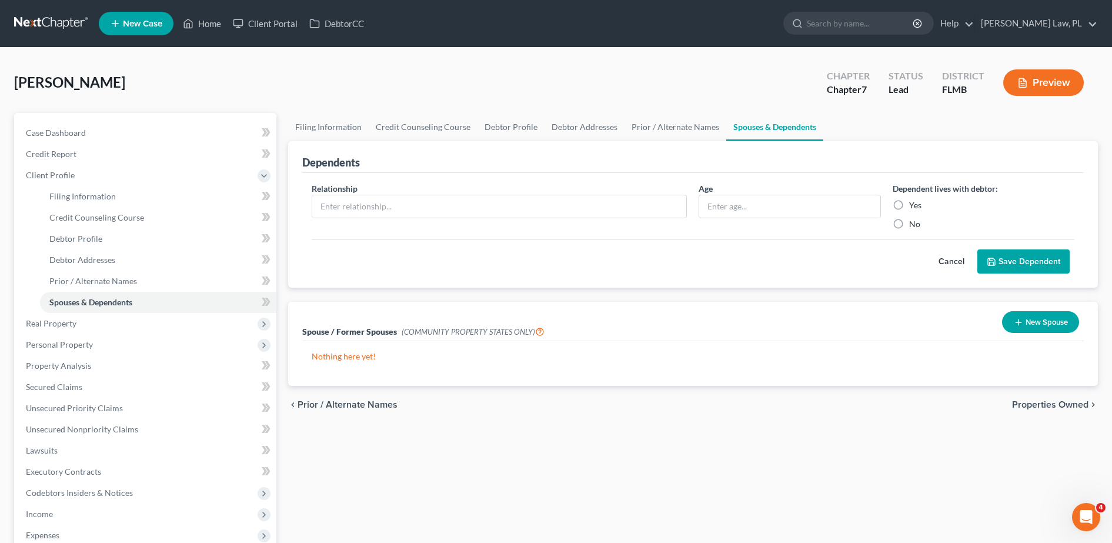
click at [546, 480] on div "Filing Information Credit Counseling Course Debtor Profile Debtor Addresses Pri…" at bounding box center [693, 410] width 822 height 595
click at [206, 25] on link "Home" at bounding box center [202, 23] width 50 height 21
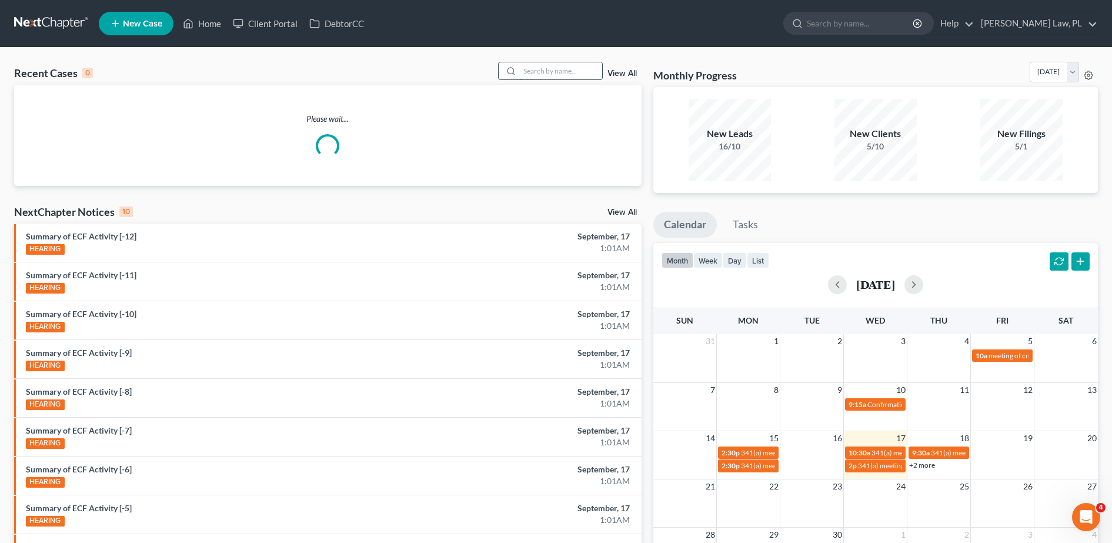
click at [546, 75] on input "search" at bounding box center [561, 70] width 82 height 17
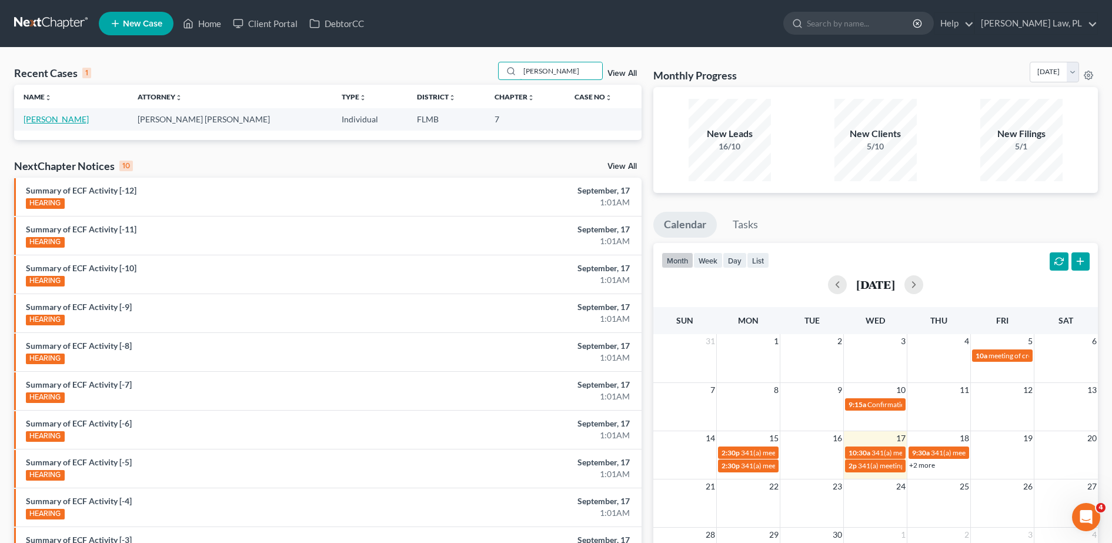
type input "[PERSON_NAME]"
click at [70, 116] on link "[PERSON_NAME]" at bounding box center [56, 119] width 65 height 10
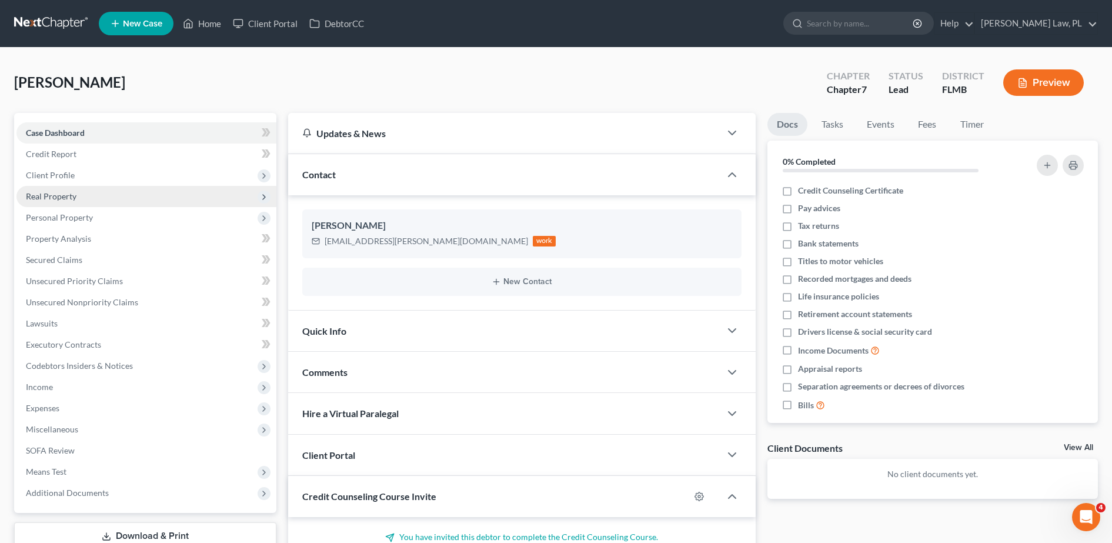
click at [87, 195] on span "Real Property" at bounding box center [146, 196] width 260 height 21
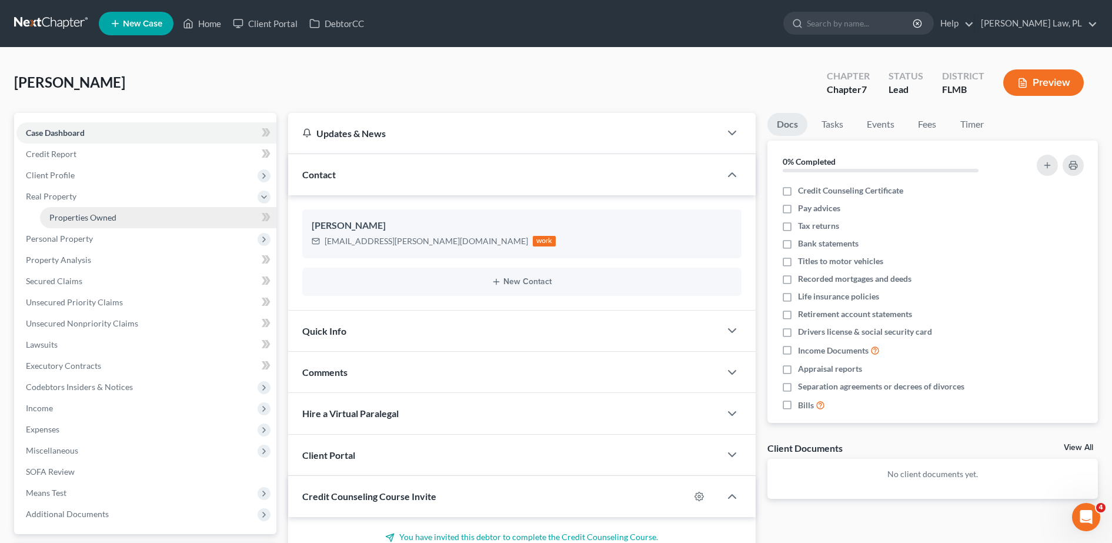
click at [94, 225] on link "Properties Owned" at bounding box center [158, 217] width 236 height 21
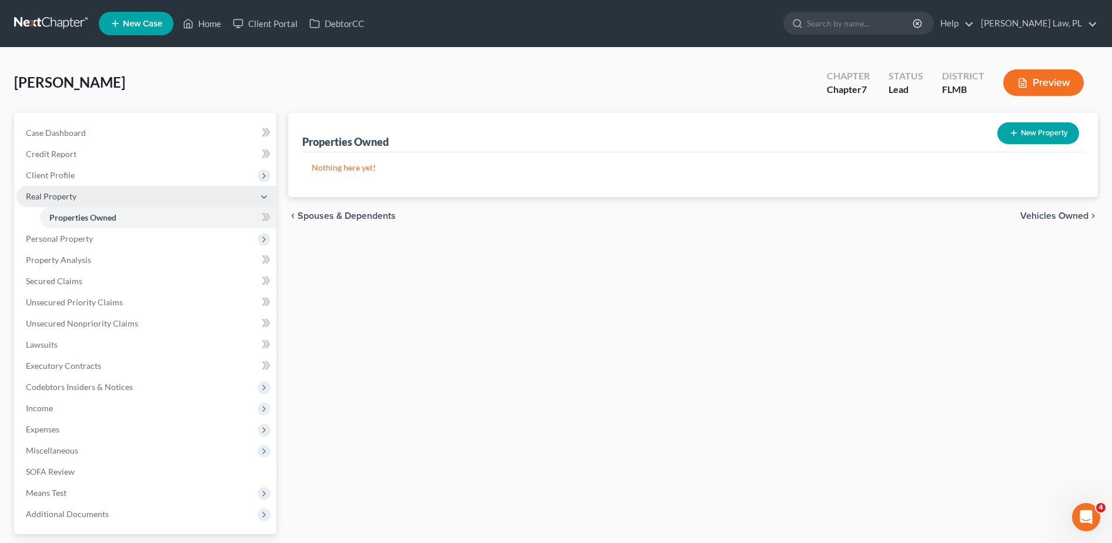
click at [88, 186] on span "Real Property" at bounding box center [146, 196] width 260 height 21
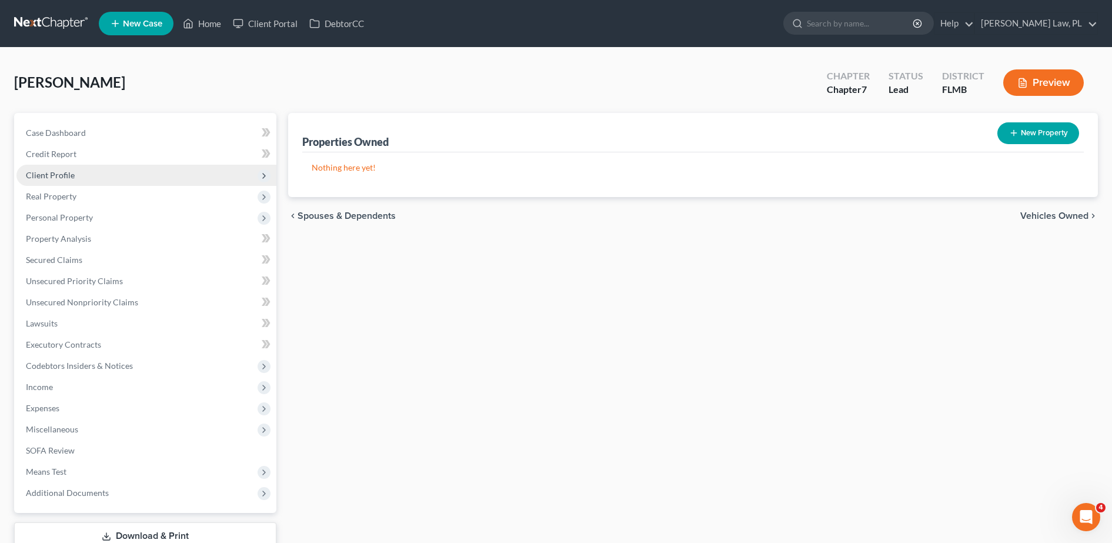
click at [71, 172] on span "Client Profile" at bounding box center [50, 175] width 49 height 10
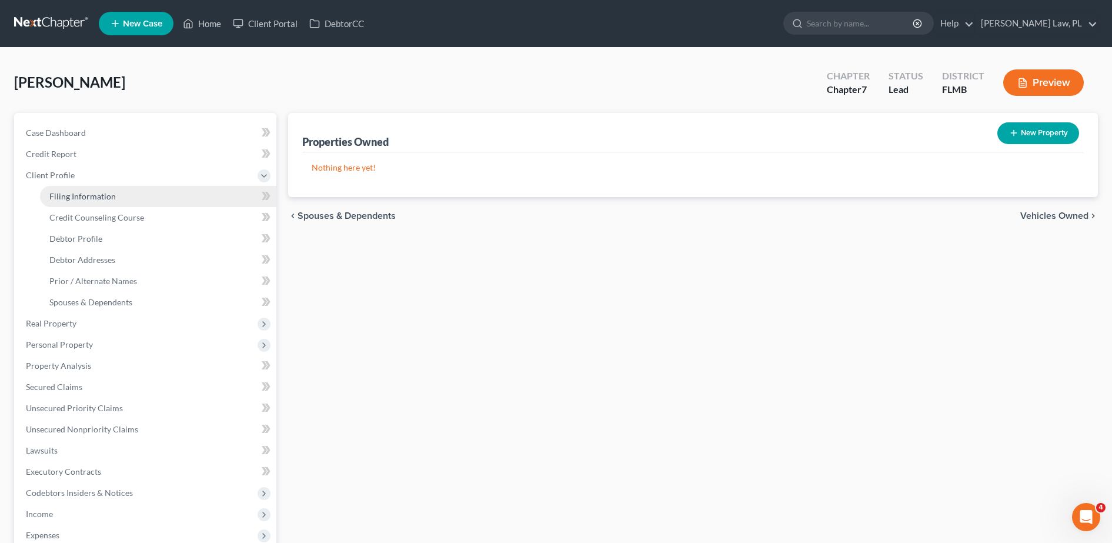
click at [81, 199] on span "Filing Information" at bounding box center [82, 196] width 66 height 10
select select "1"
select select "0"
select select "15"
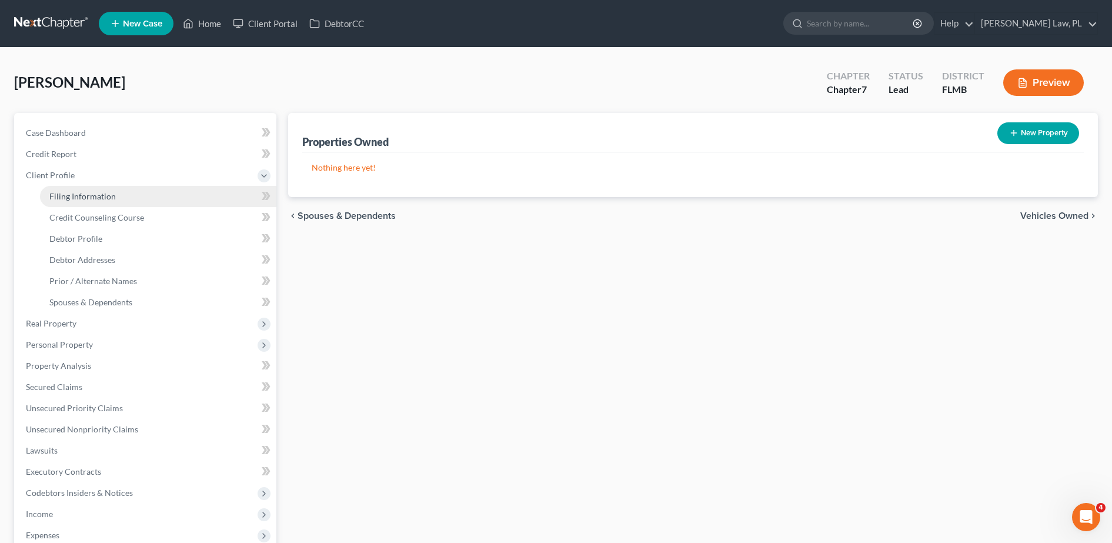
select select "0"
select select "9"
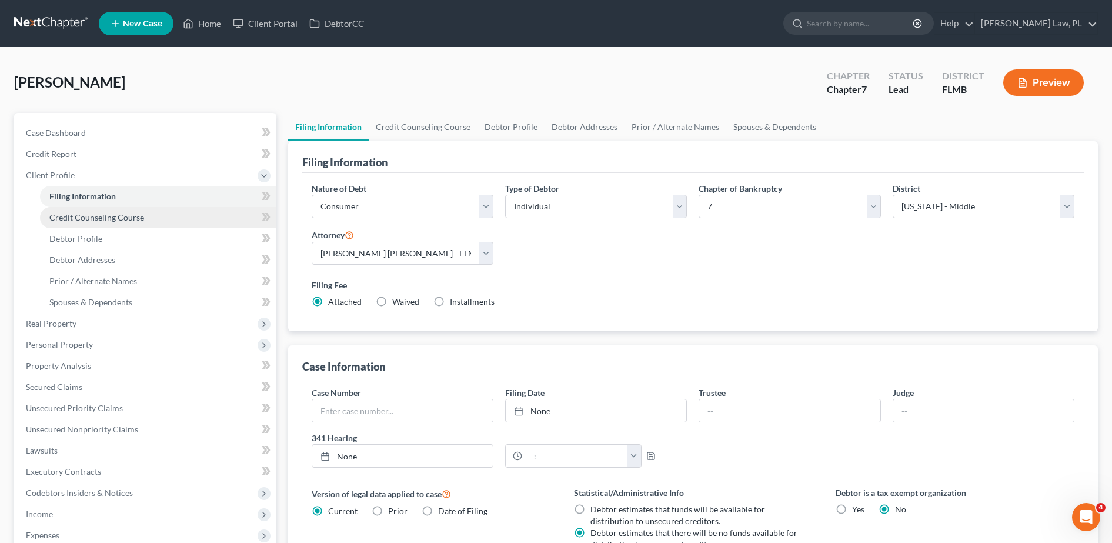
click at [86, 212] on span "Credit Counseling Course" at bounding box center [96, 217] width 95 height 10
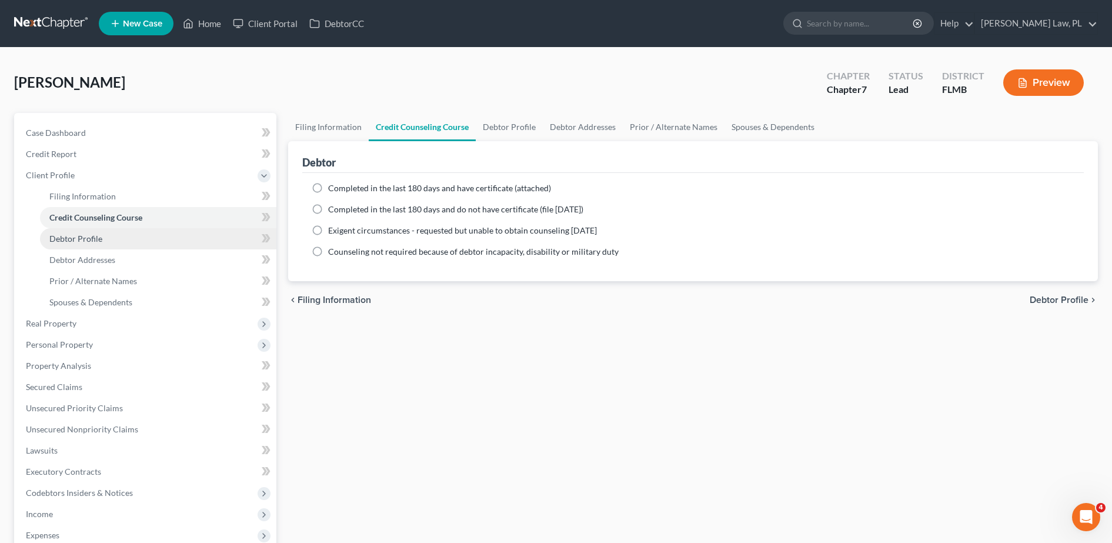
click at [97, 243] on span "Debtor Profile" at bounding box center [75, 239] width 53 height 10
select select "0"
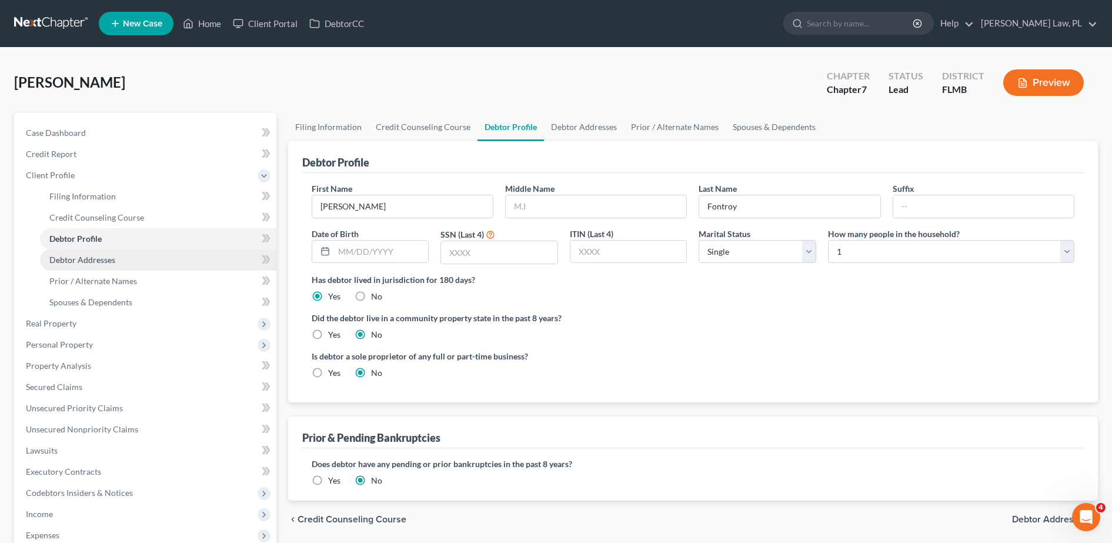
click at [101, 263] on span "Debtor Addresses" at bounding box center [82, 260] width 66 height 10
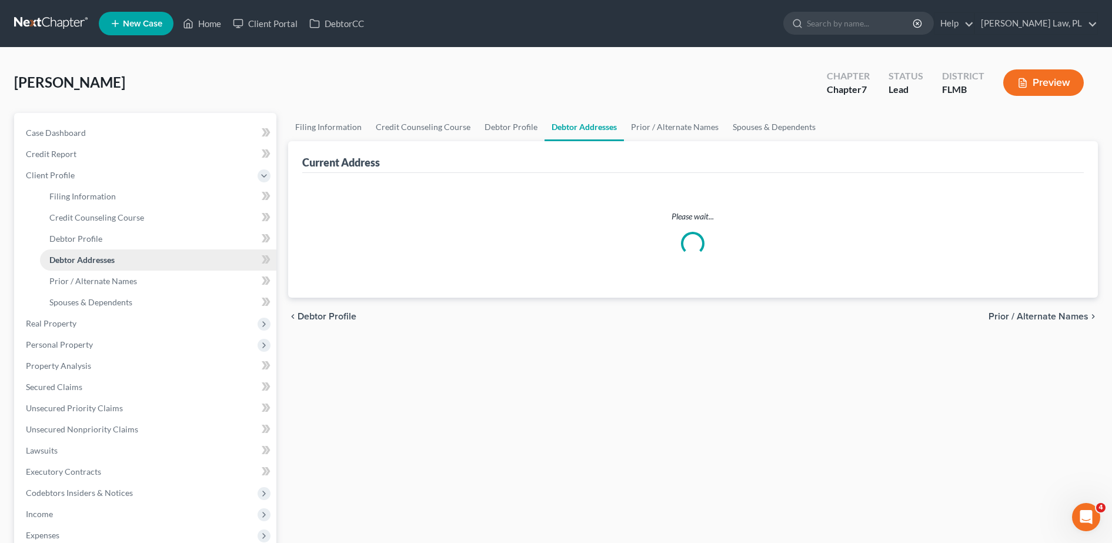
select select "0"
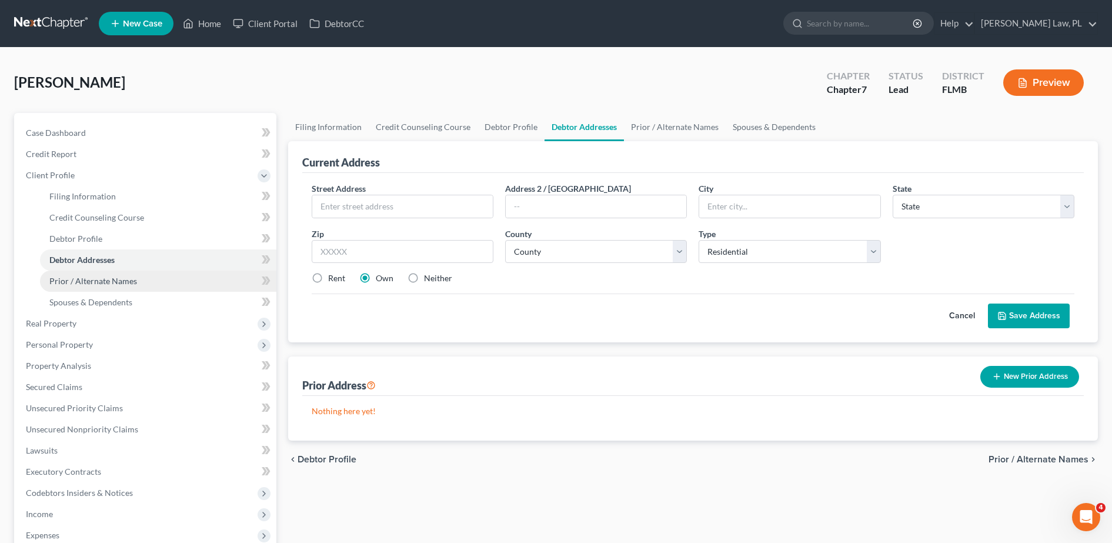
click at [107, 283] on span "Prior / Alternate Names" at bounding box center [93, 281] width 88 height 10
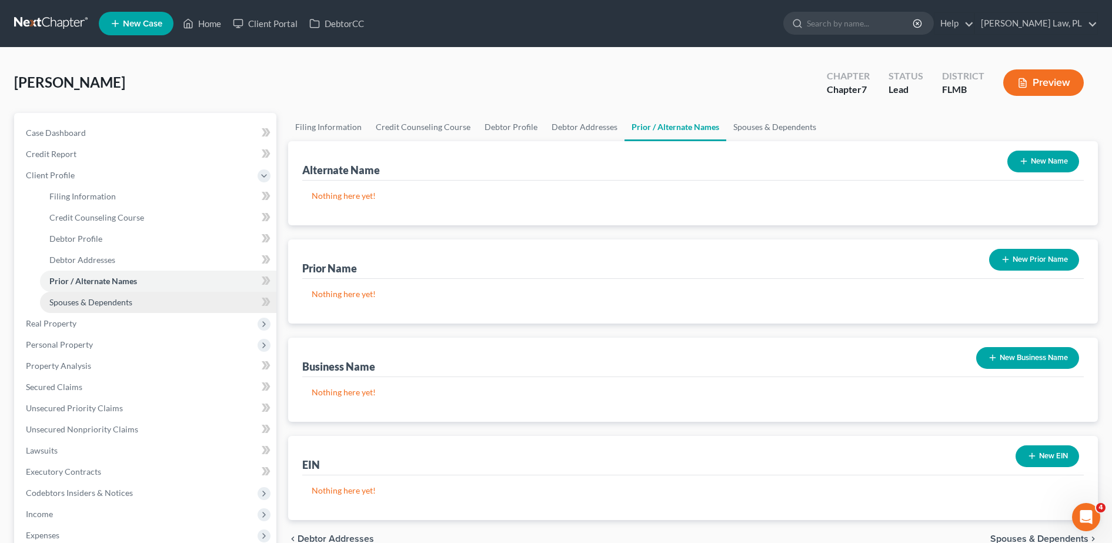
click at [109, 303] on span "Spouses & Dependents" at bounding box center [90, 302] width 83 height 10
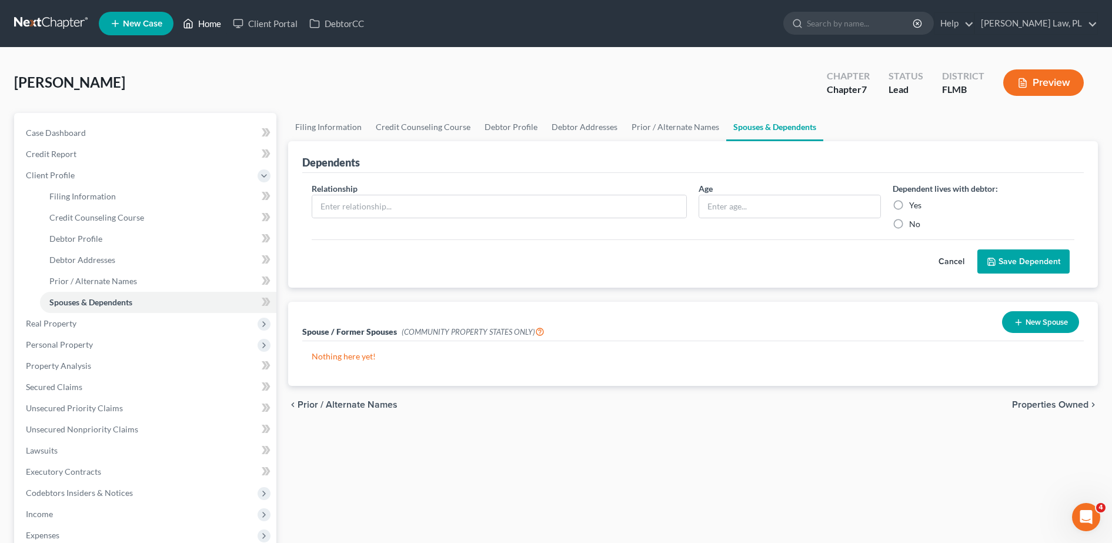
click at [201, 16] on link "Home" at bounding box center [202, 23] width 50 height 21
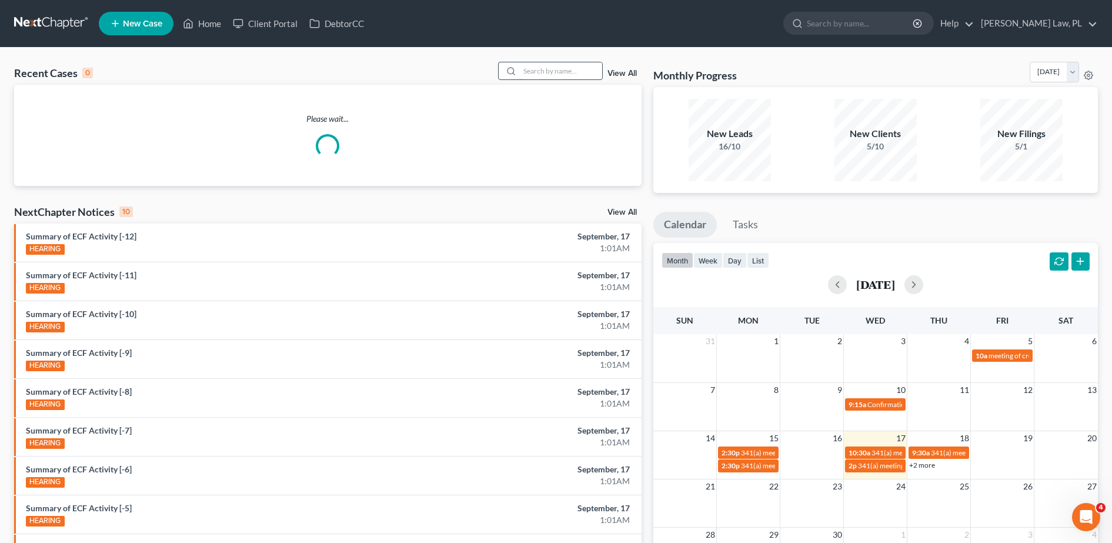
click at [546, 70] on input "search" at bounding box center [561, 70] width 82 height 17
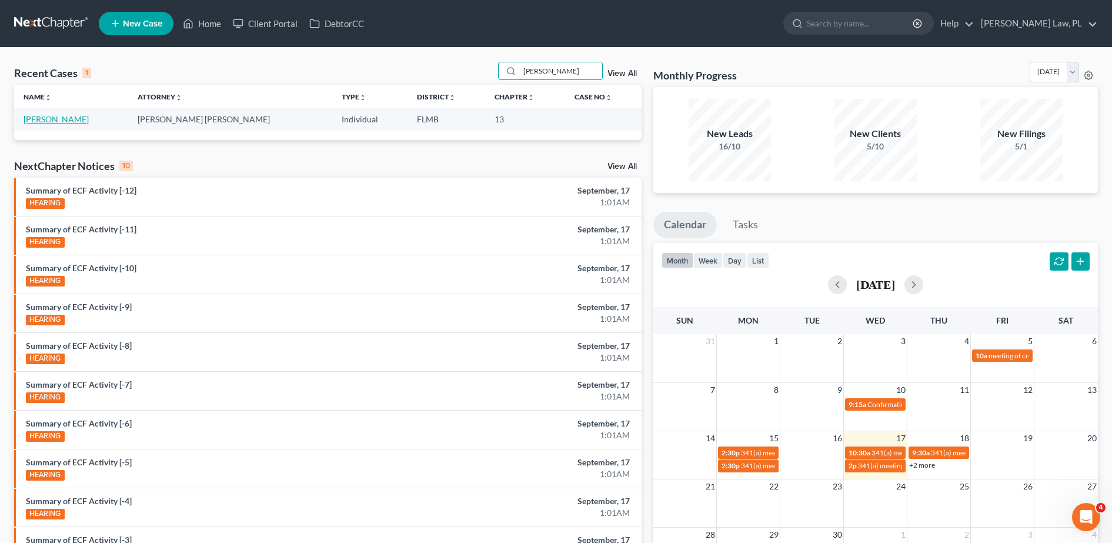
type input "[PERSON_NAME]"
click at [54, 119] on link "[PERSON_NAME]" at bounding box center [56, 119] width 65 height 10
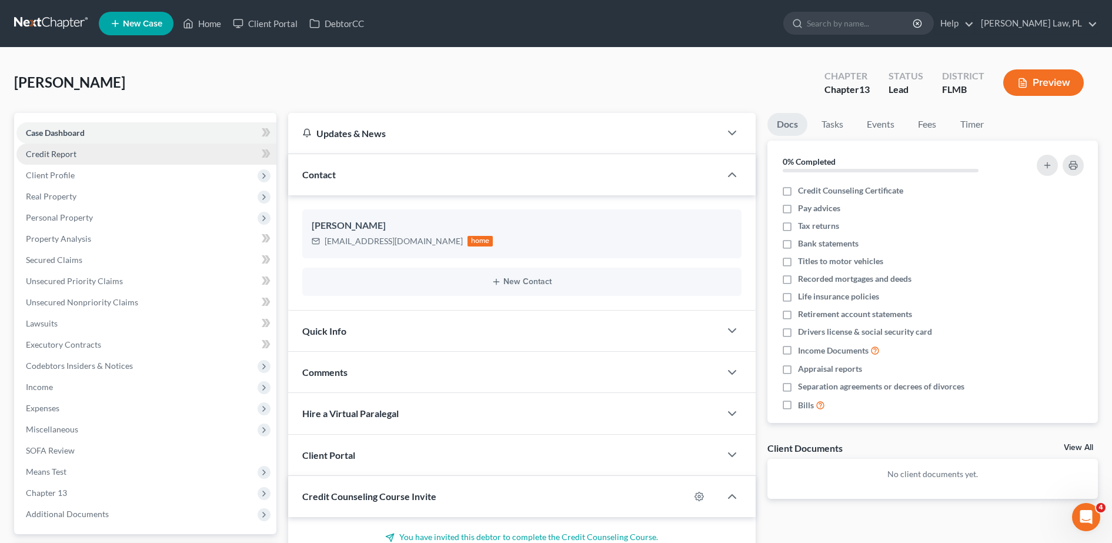
scroll to position [134, 0]
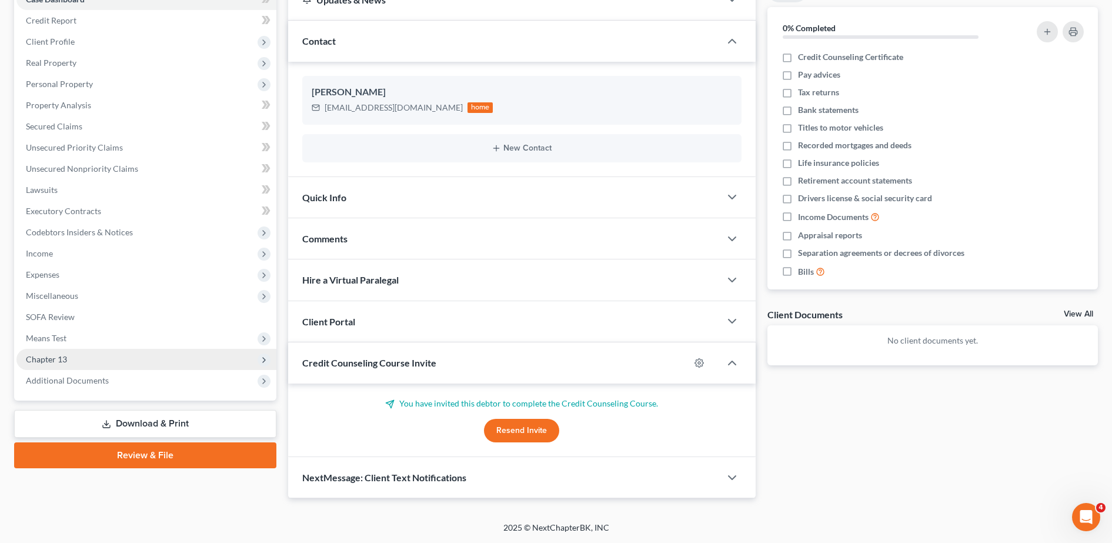
click at [105, 355] on span "Chapter 13" at bounding box center [146, 359] width 260 height 21
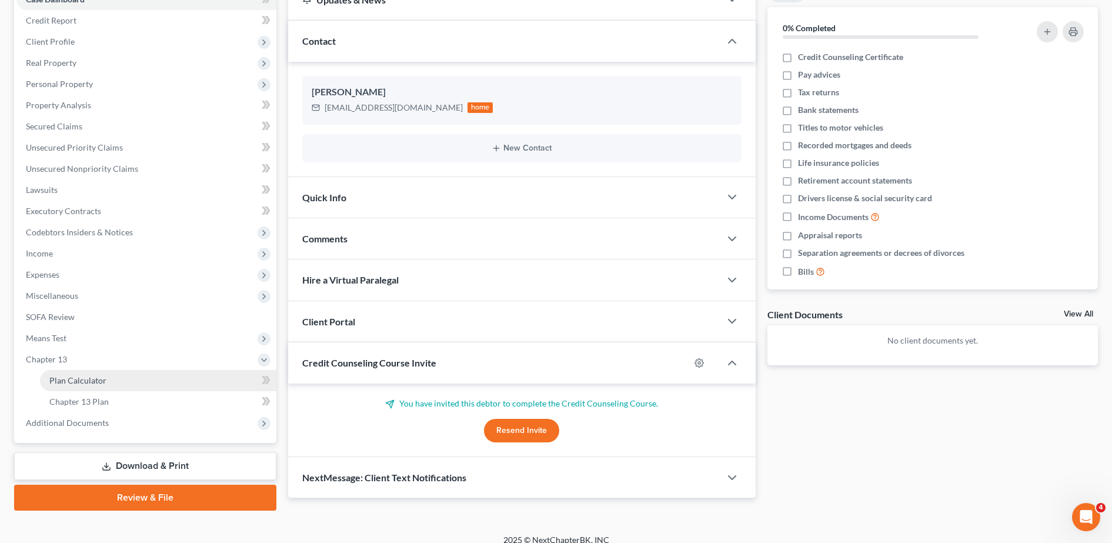
click at [115, 386] on link "Plan Calculator" at bounding box center [158, 380] width 236 height 21
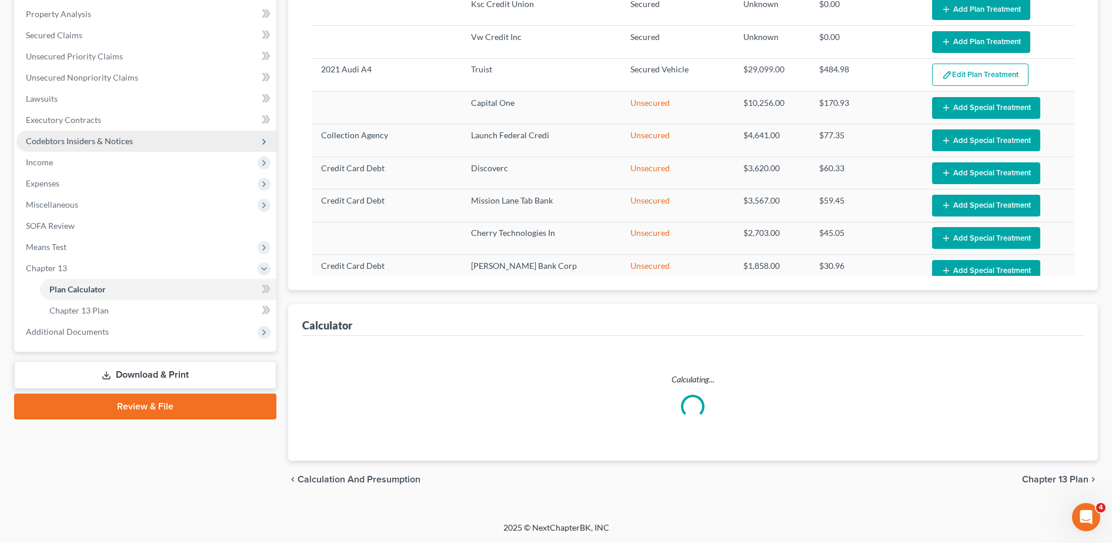
select select "59"
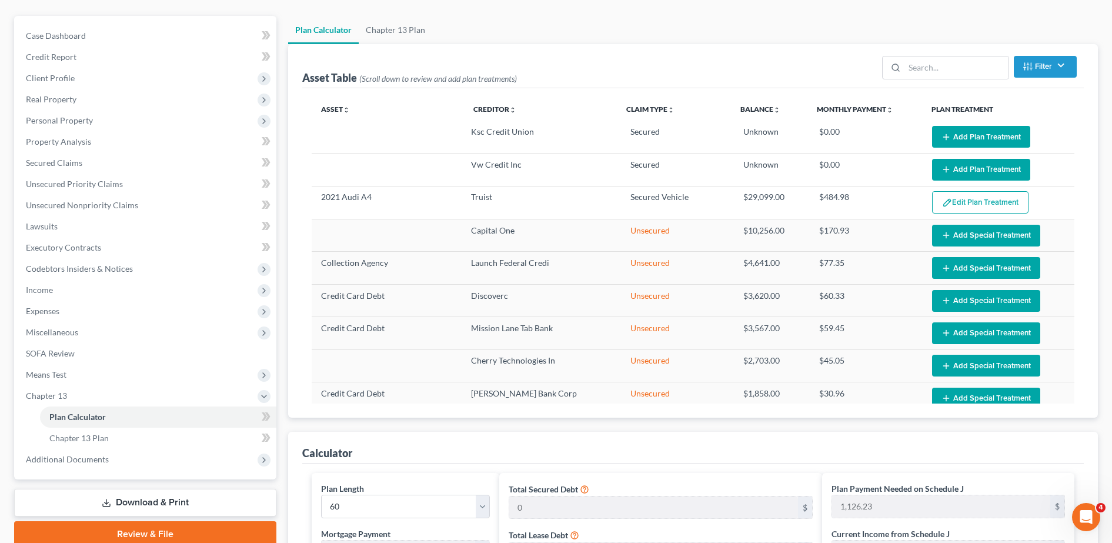
scroll to position [94, 0]
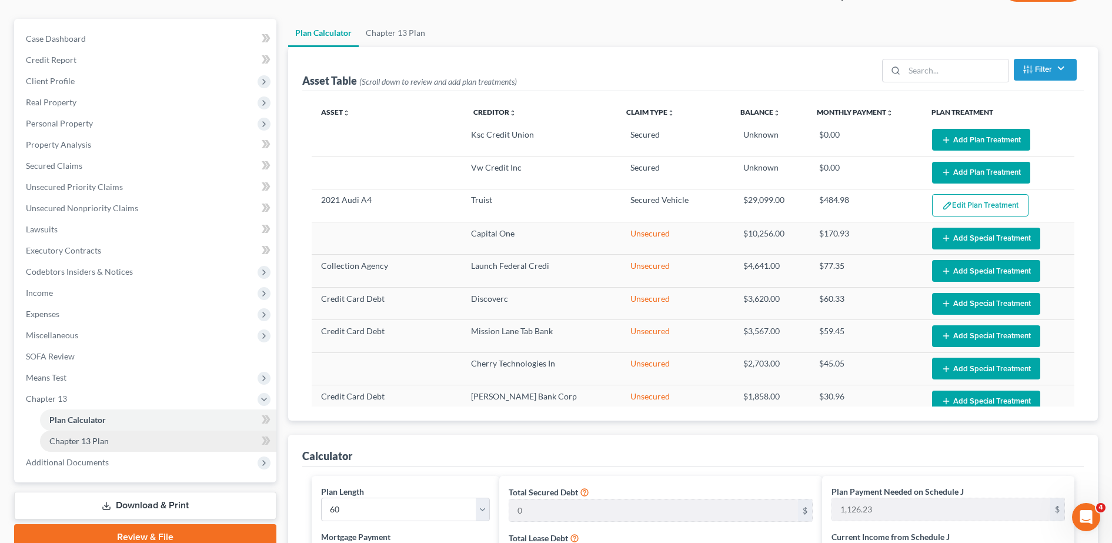
click at [91, 431] on link "Chapter 13 Plan" at bounding box center [158, 441] width 236 height 21
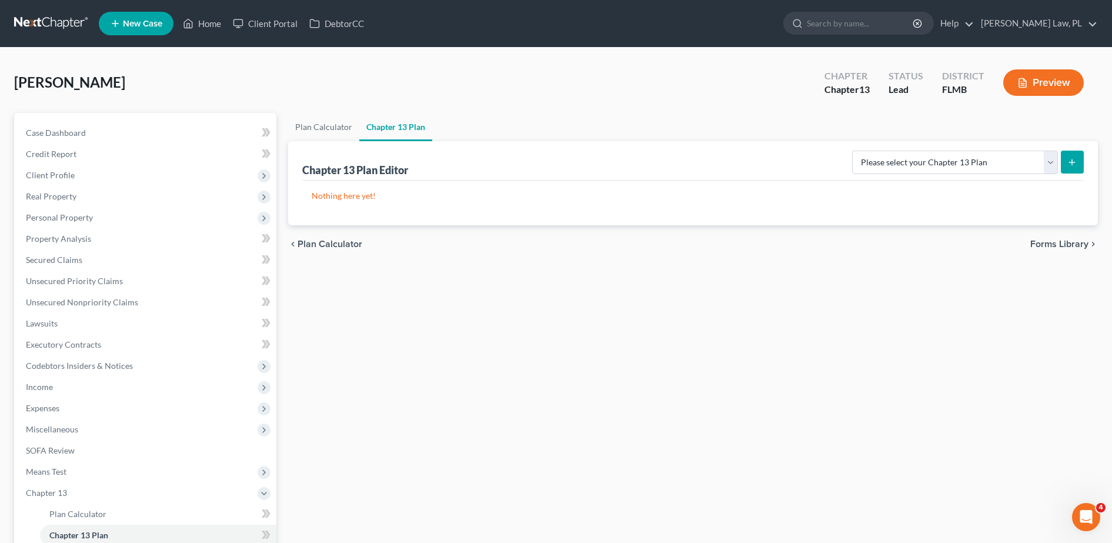
scroll to position [146, 0]
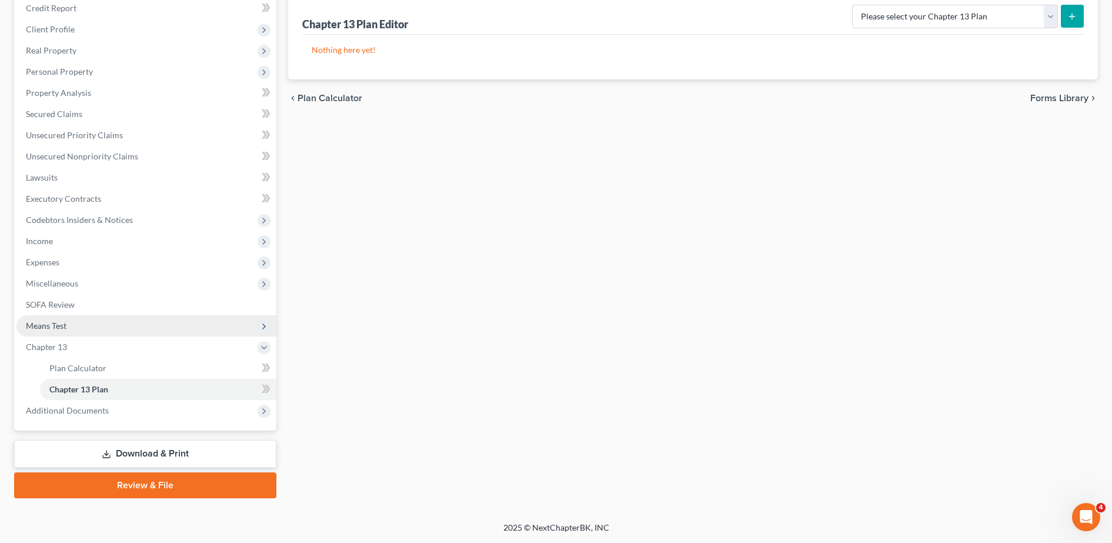
click at [60, 324] on span "Means Test" at bounding box center [46, 326] width 41 height 10
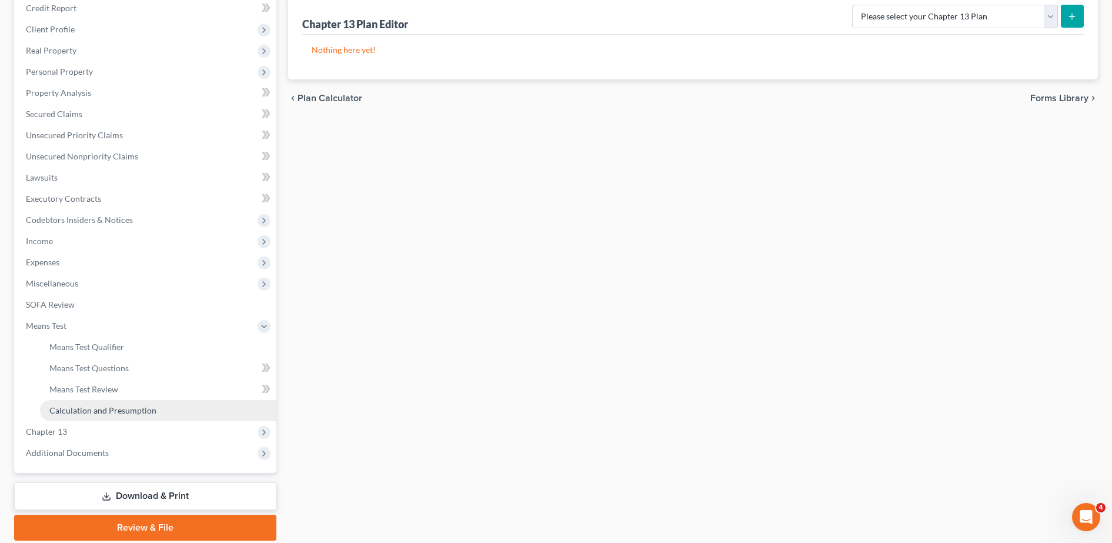
click at [112, 408] on span "Calculation and Presumption" at bounding box center [102, 410] width 107 height 10
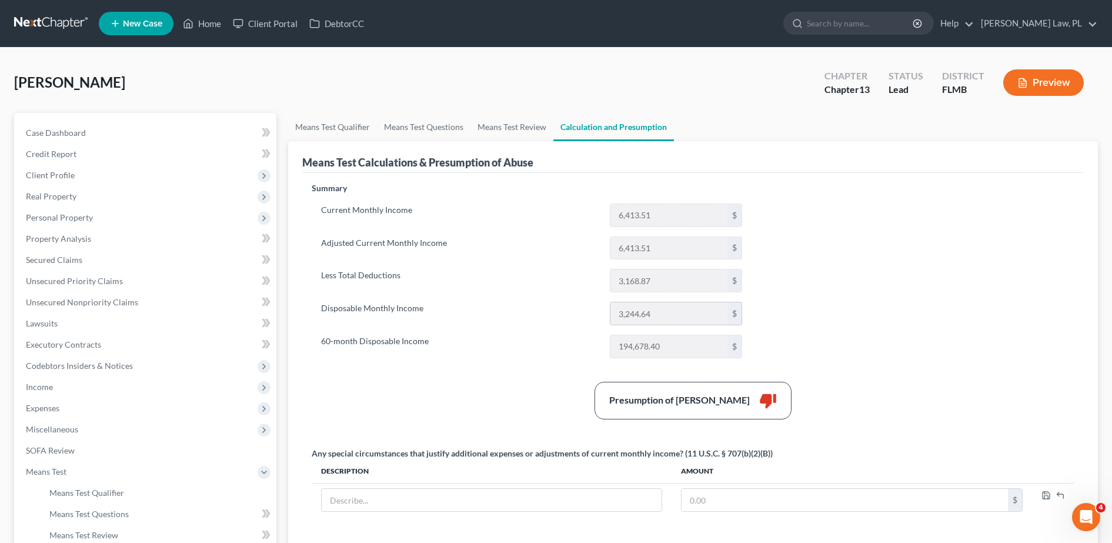
drag, startPoint x: 659, startPoint y: 313, endPoint x: 609, endPoint y: 315, distance: 49.5
click at [546, 315] on div "3,244.64 $" at bounding box center [676, 314] width 132 height 24
drag, startPoint x: 609, startPoint y: 315, endPoint x: 535, endPoint y: 314, distance: 74.7
click at [535, 314] on label "Disposable Monthly Income" at bounding box center [459, 314] width 289 height 24
